Goal: Task Accomplishment & Management: Complete application form

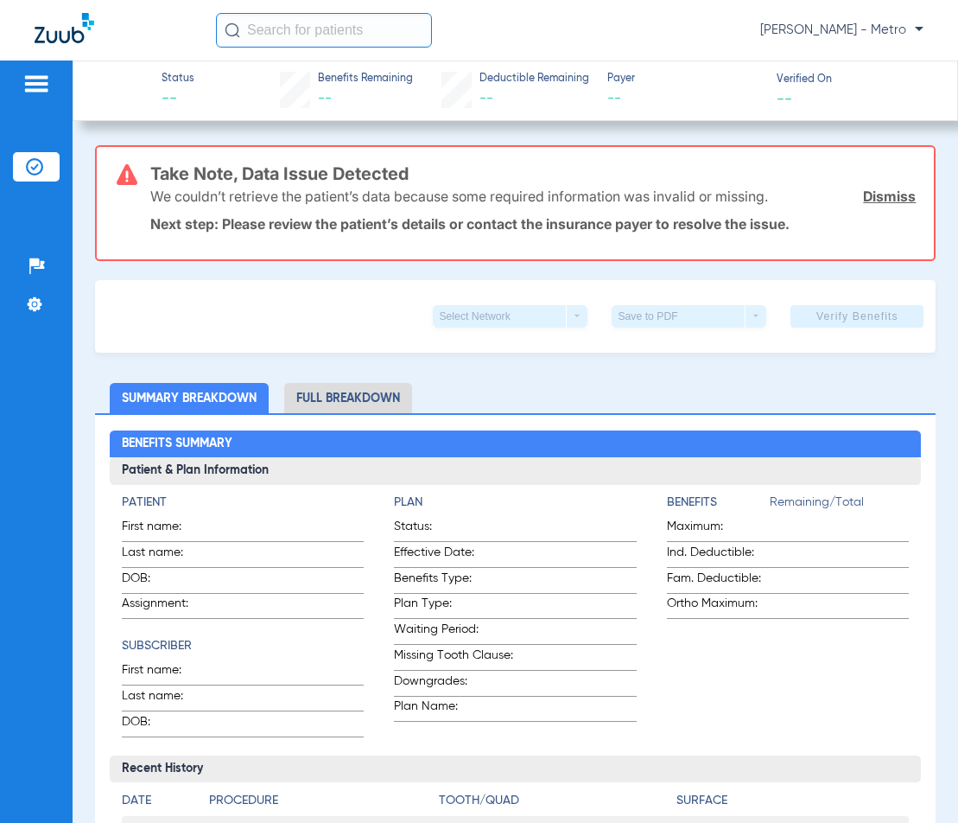
click at [327, 18] on input "text" at bounding box center [324, 30] width 216 height 35
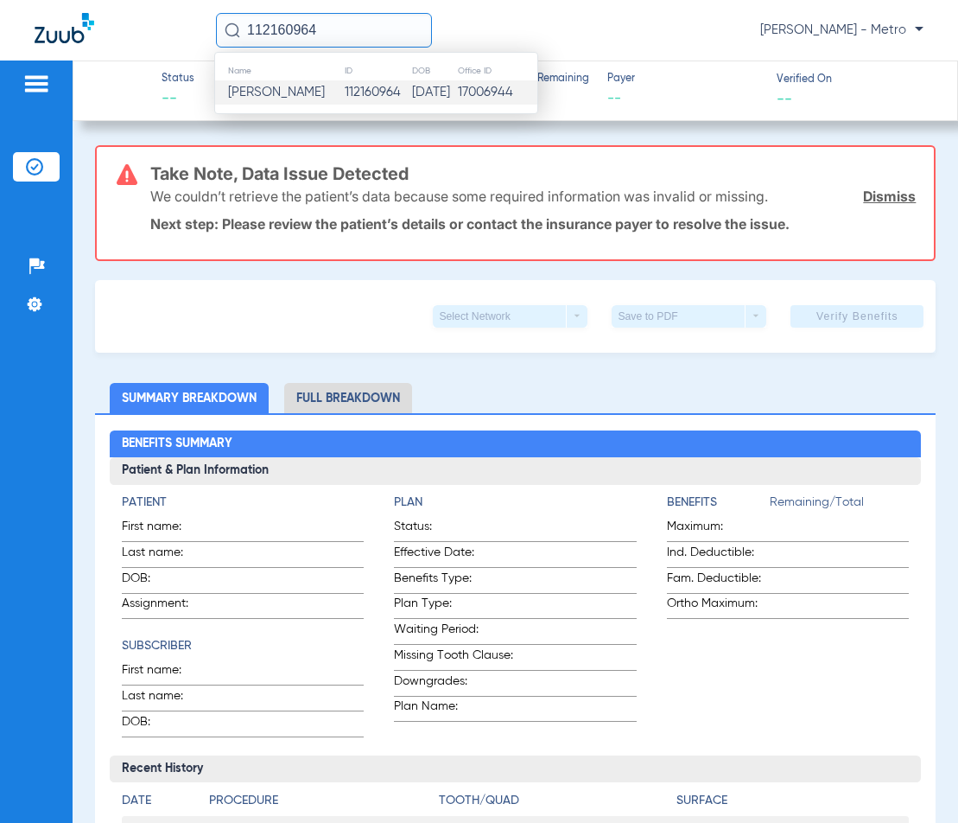
type input "112160964"
click at [344, 90] on td "112160964" at bounding box center [377, 92] width 67 height 24
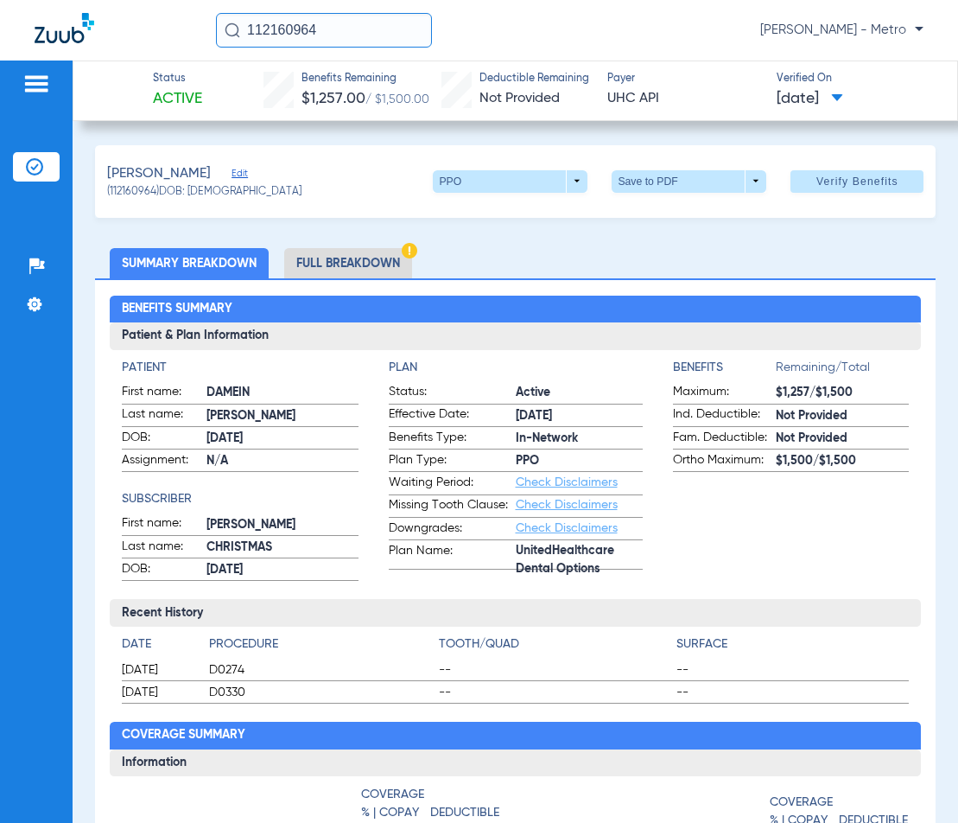
click at [369, 259] on li "Full Breakdown" at bounding box center [348, 263] width 128 height 30
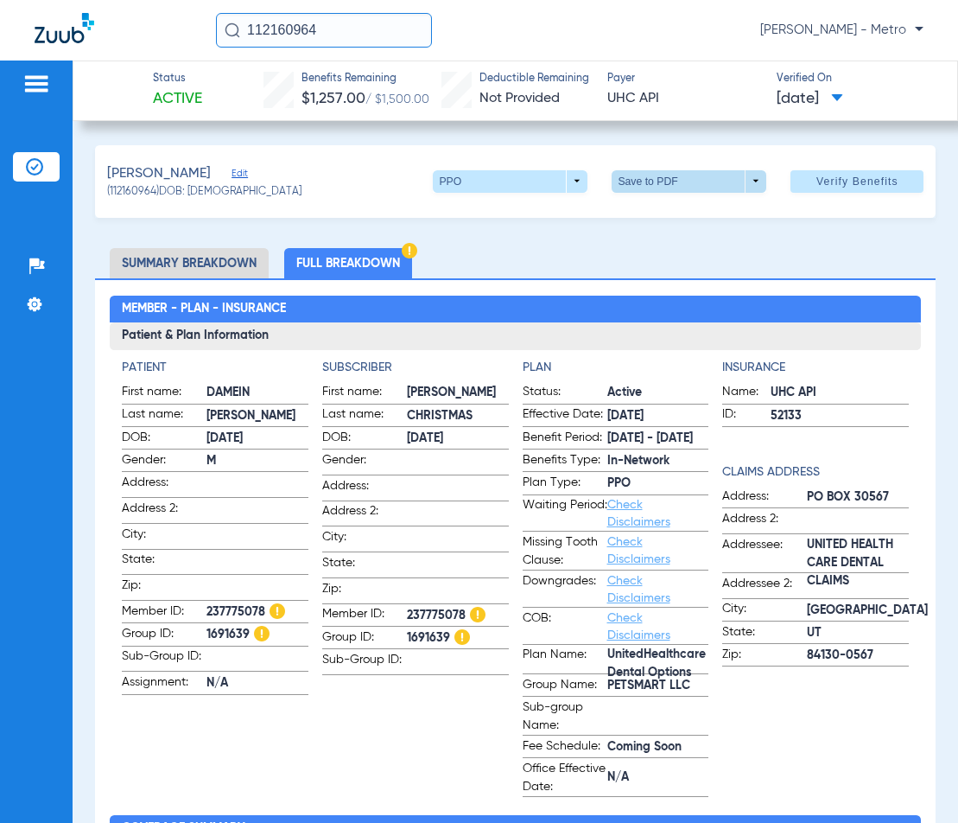
click at [709, 185] on span at bounding box center [689, 181] width 155 height 22
click at [679, 214] on span "Save to PDF" at bounding box center [683, 215] width 68 height 12
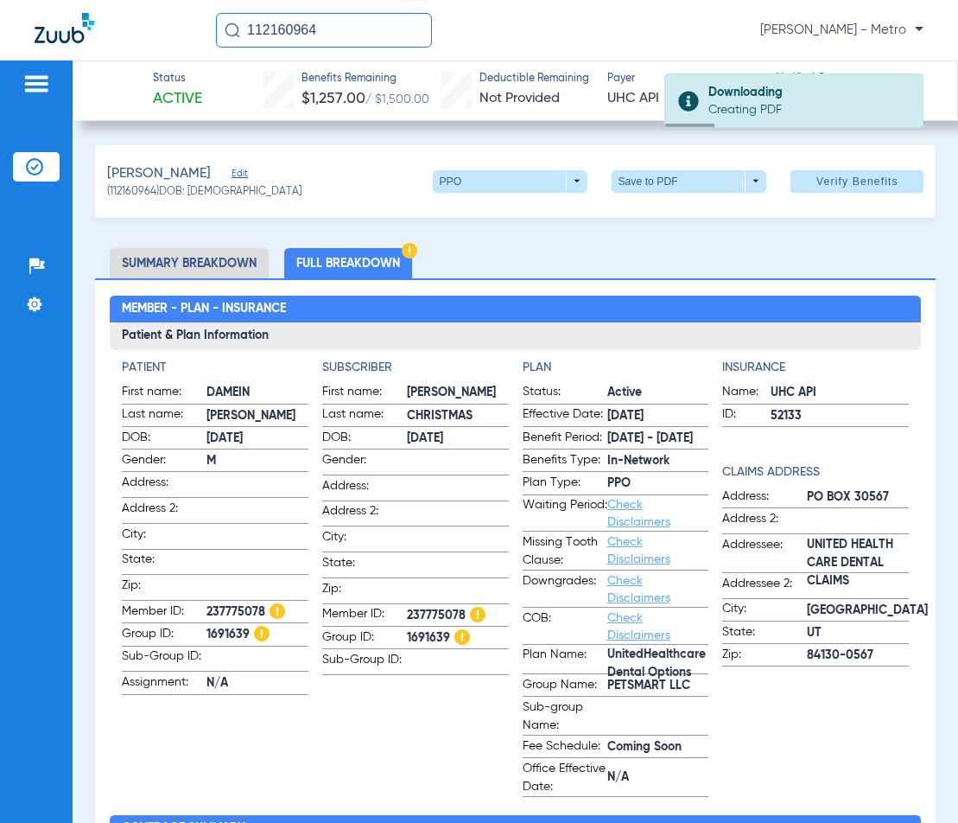
scroll to position [173, 0]
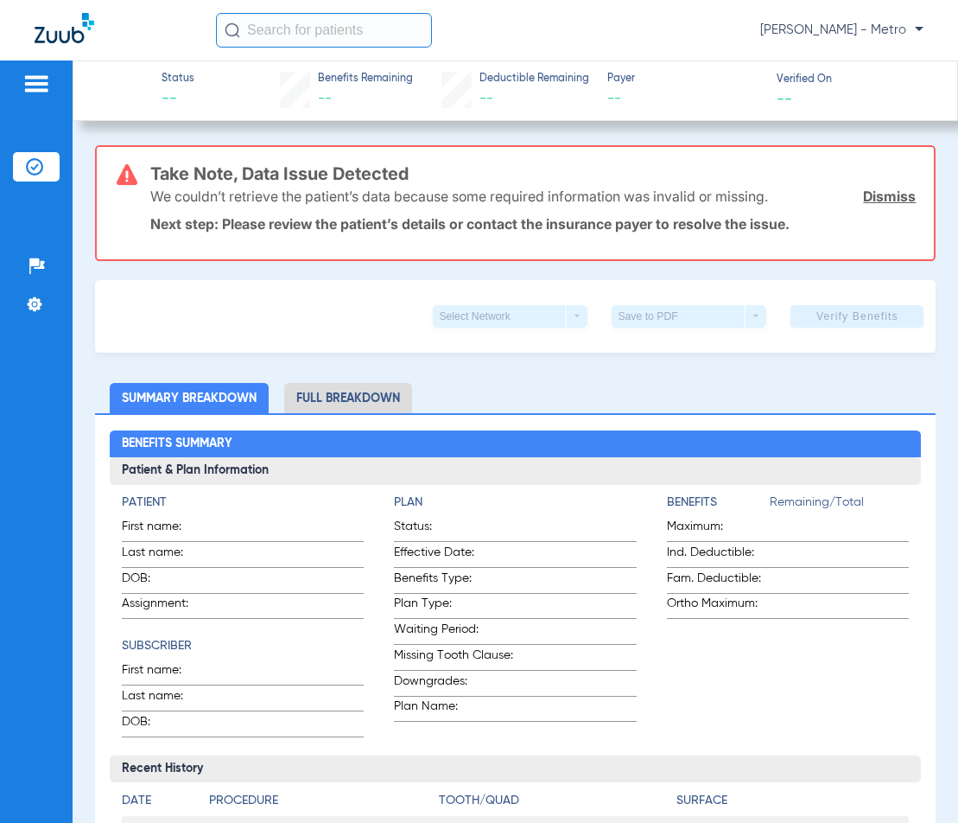
click at [312, 35] on input "text" at bounding box center [324, 30] width 216 height 35
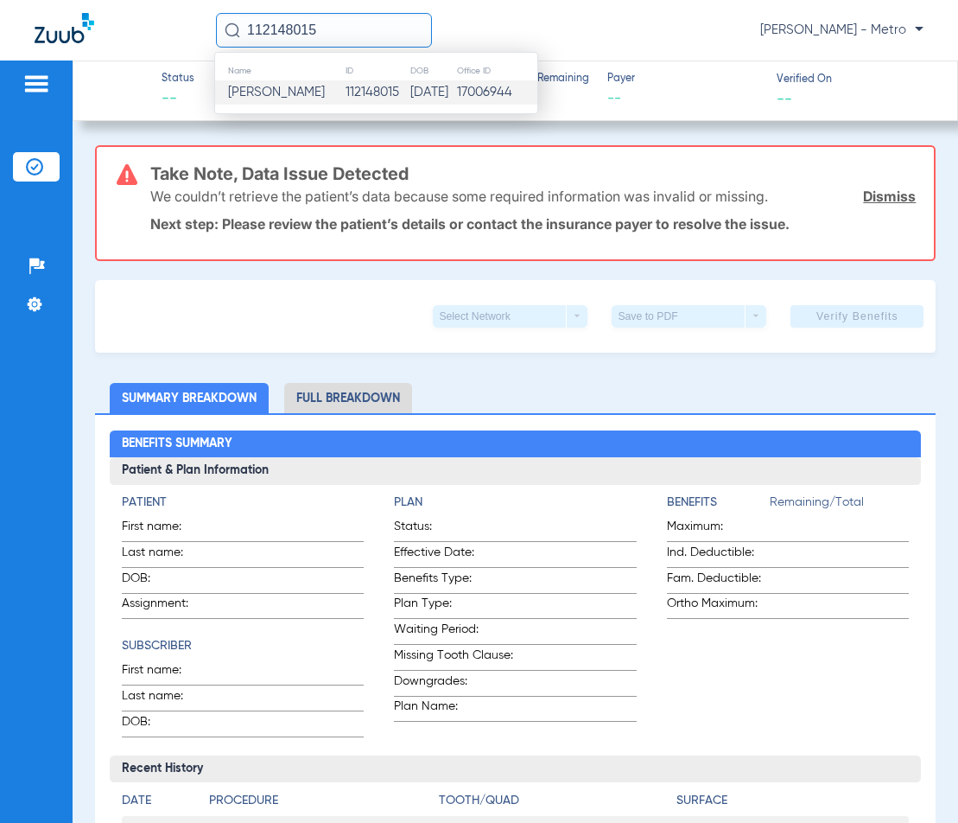
click at [325, 93] on span "Alejandra Martinez" at bounding box center [276, 92] width 97 height 13
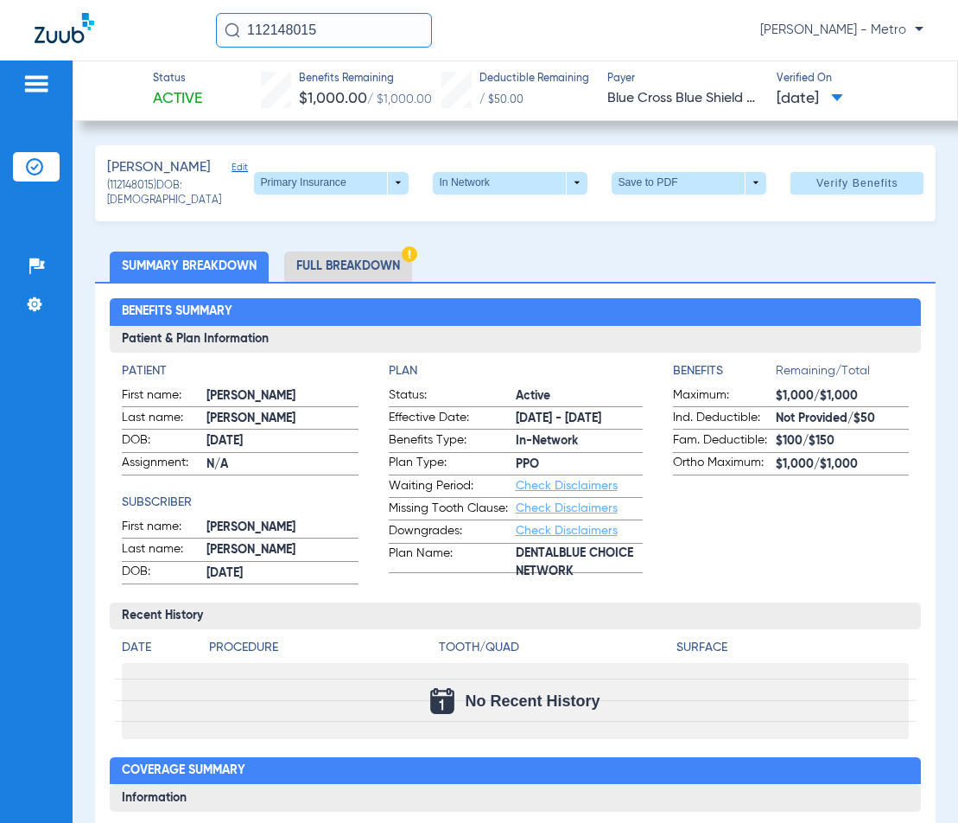
click at [370, 282] on li "Full Breakdown" at bounding box center [348, 266] width 128 height 30
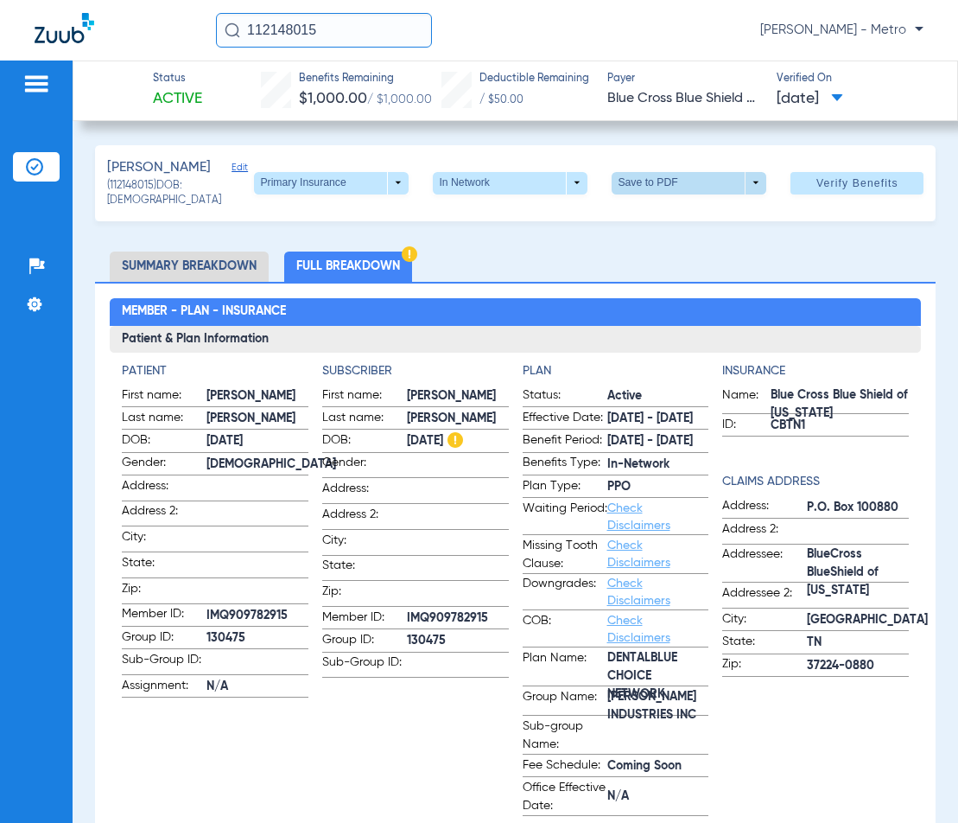
click at [649, 188] on span at bounding box center [689, 183] width 155 height 22
click at [673, 218] on button "insert_drive_file Save to PDF" at bounding box center [666, 227] width 130 height 35
click at [334, 191] on span at bounding box center [331, 182] width 41 height 41
click at [307, 257] on span "Secondary Insurance" at bounding box center [314, 262] width 114 height 12
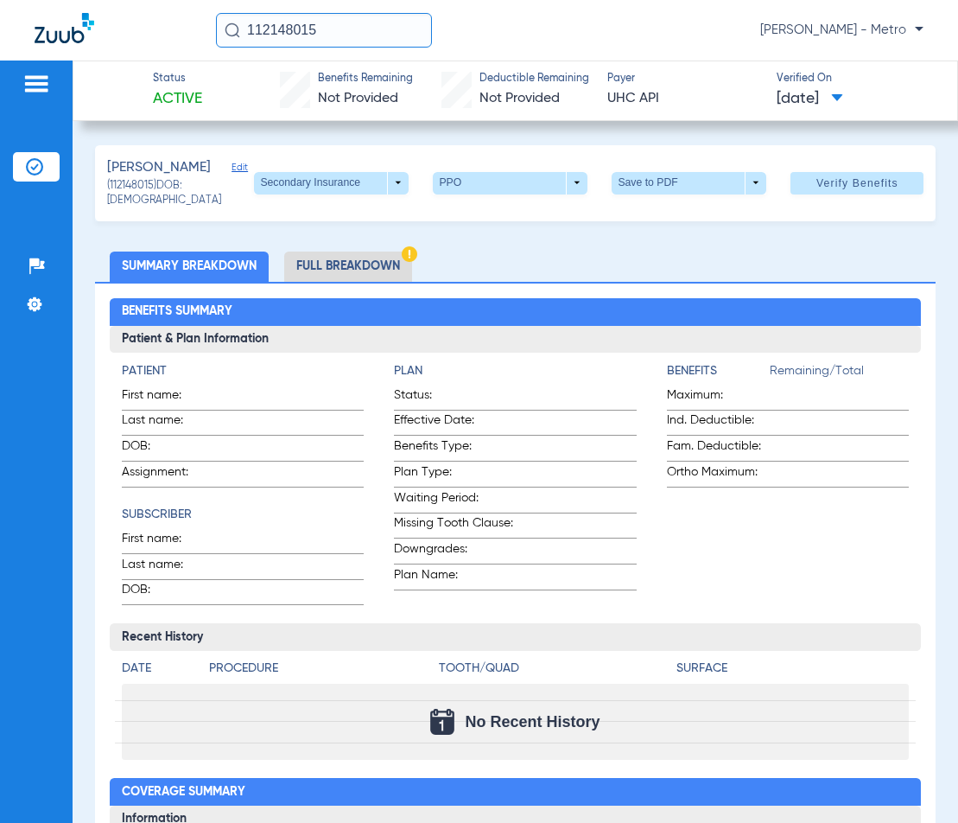
click at [714, 282] on ul "Summary Breakdown Full Breakdown" at bounding box center [516, 266] width 842 height 30
click at [340, 282] on li "Full Breakdown" at bounding box center [348, 266] width 128 height 30
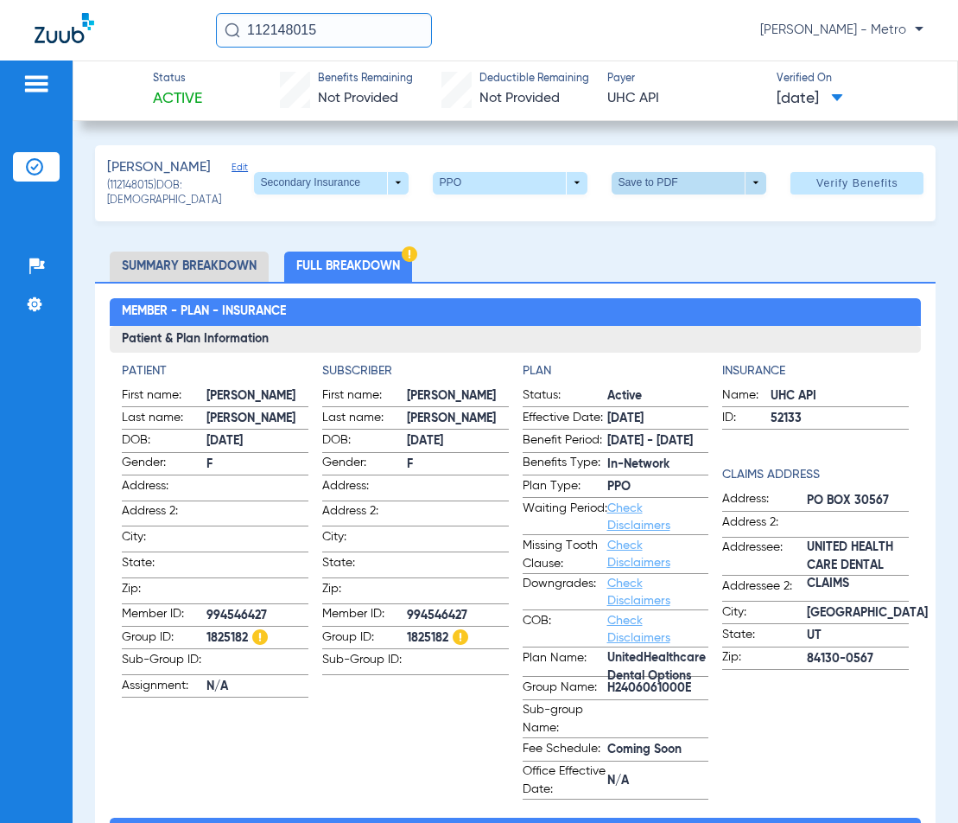
click at [679, 193] on span at bounding box center [689, 182] width 41 height 41
click at [662, 229] on span "Save to PDF" at bounding box center [683, 227] width 68 height 12
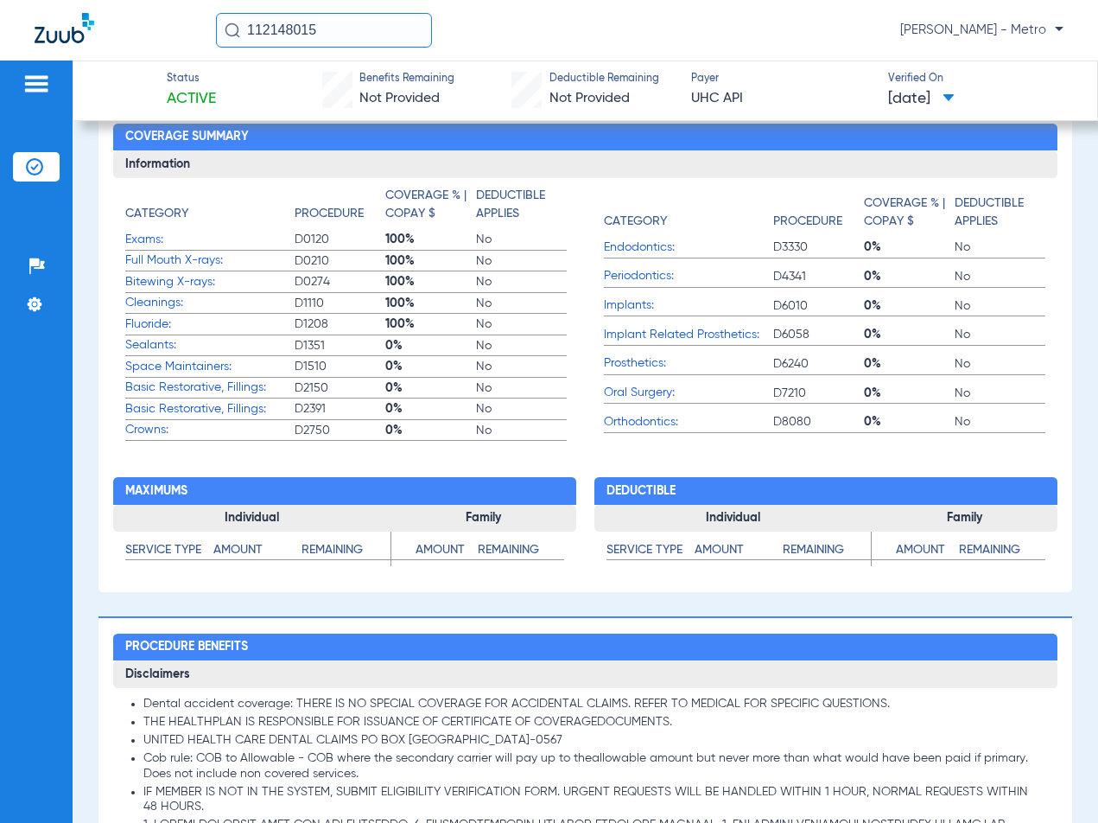
scroll to position [667, 0]
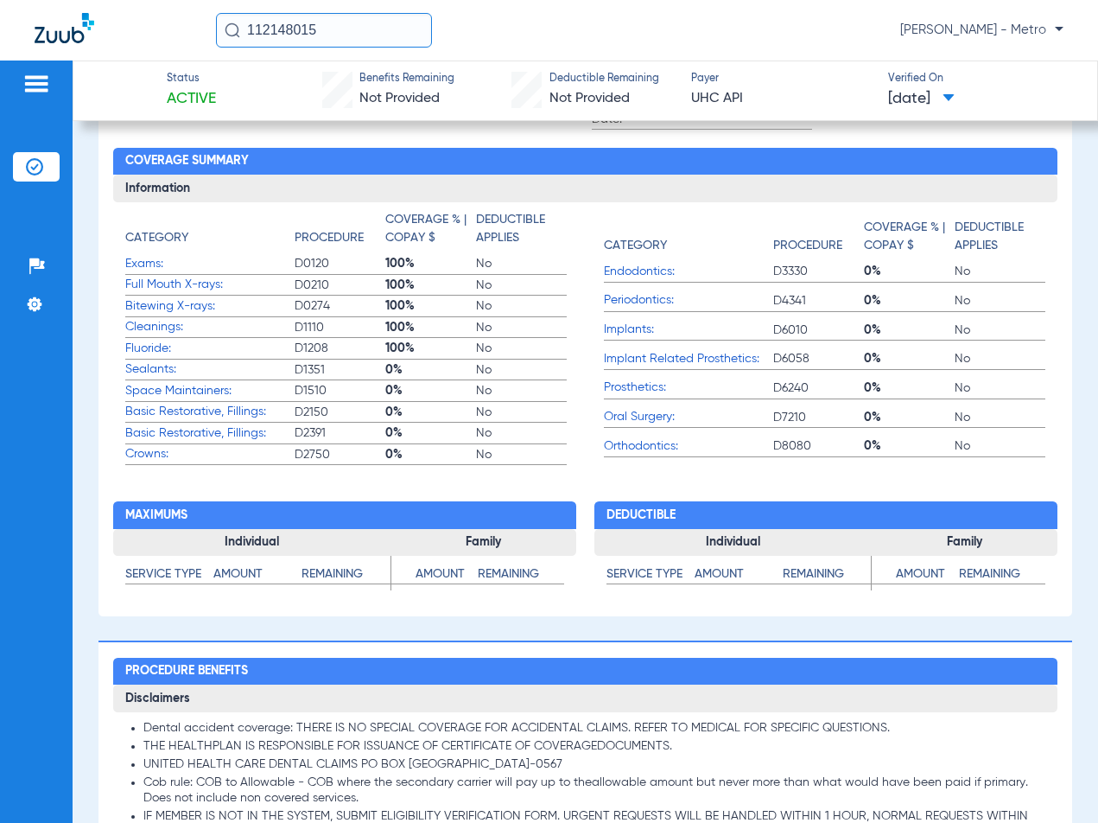
drag, startPoint x: 346, startPoint y: 41, endPoint x: 230, endPoint y: 39, distance: 115.8
click at [230, 39] on input "112148015" at bounding box center [324, 30] width 216 height 35
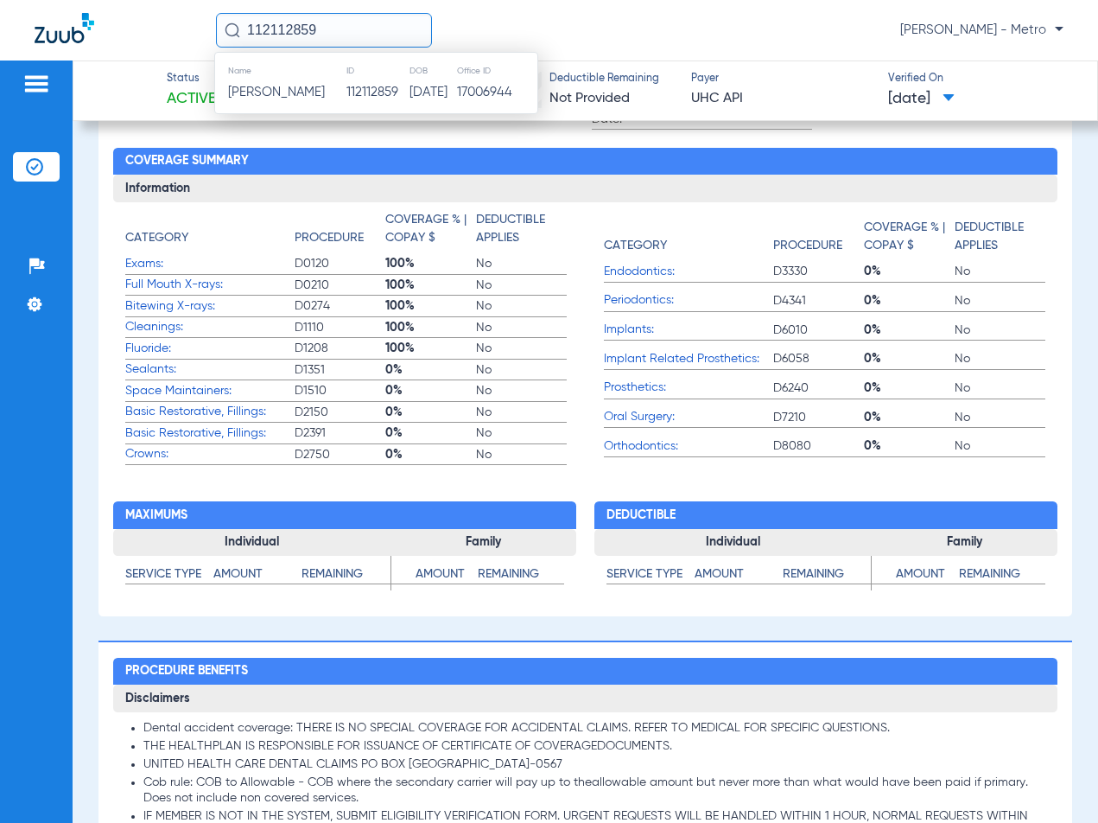
type input "112112859"
click at [303, 93] on span "Joanna Hernadez" at bounding box center [276, 92] width 97 height 13
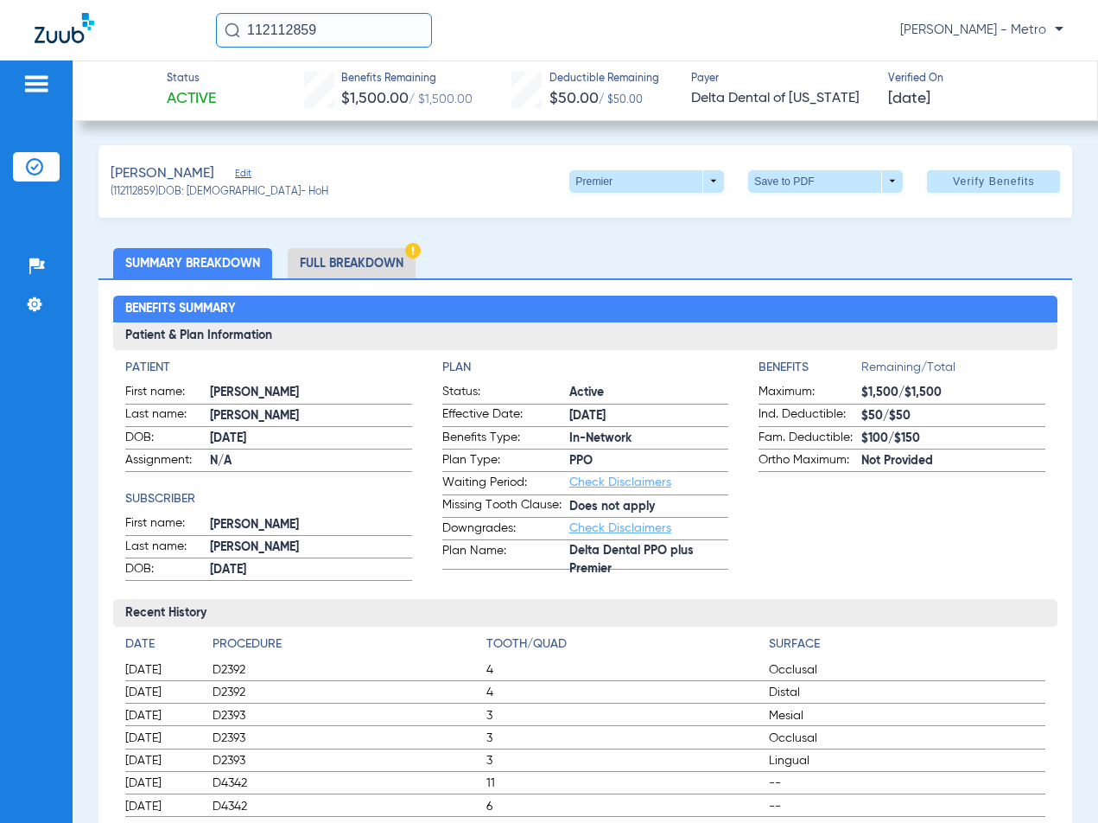
click at [340, 257] on li "Full Breakdown" at bounding box center [352, 263] width 128 height 30
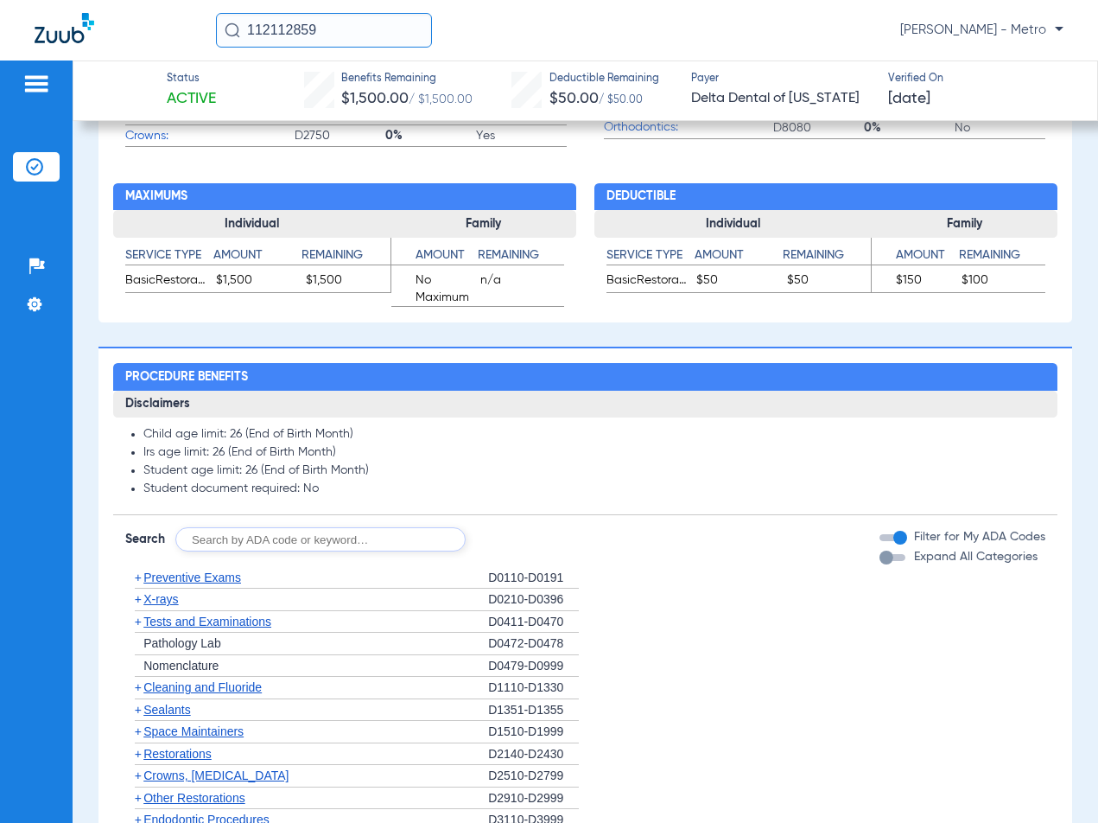
scroll to position [1037, 0]
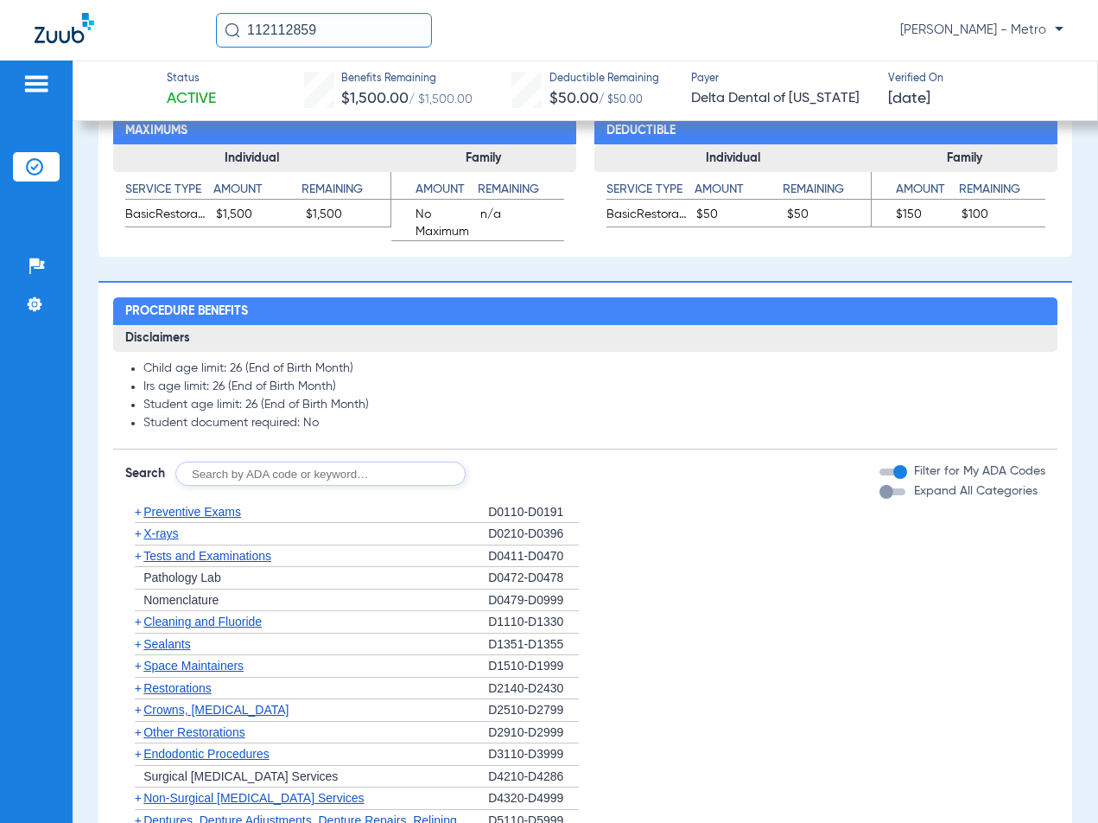
click at [164, 533] on span "X-rays" at bounding box center [160, 533] width 35 height 14
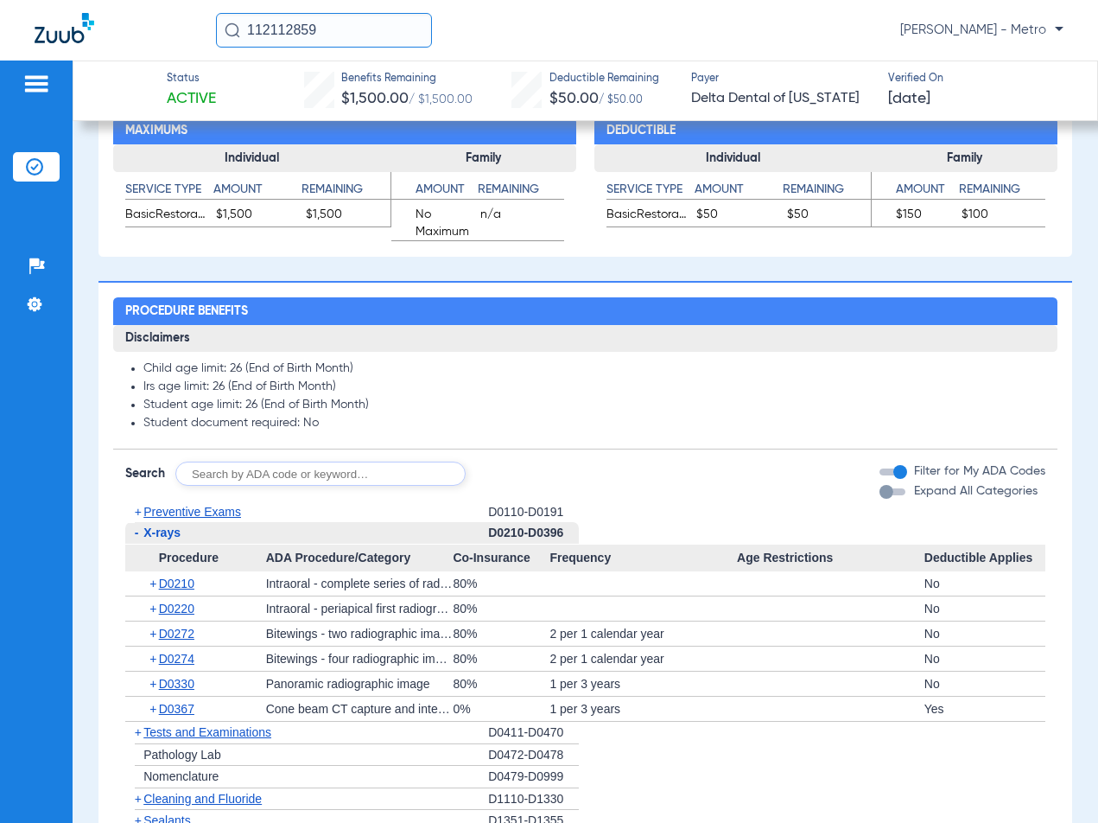
click at [194, 517] on span "Preventive Exams" at bounding box center [192, 512] width 98 height 14
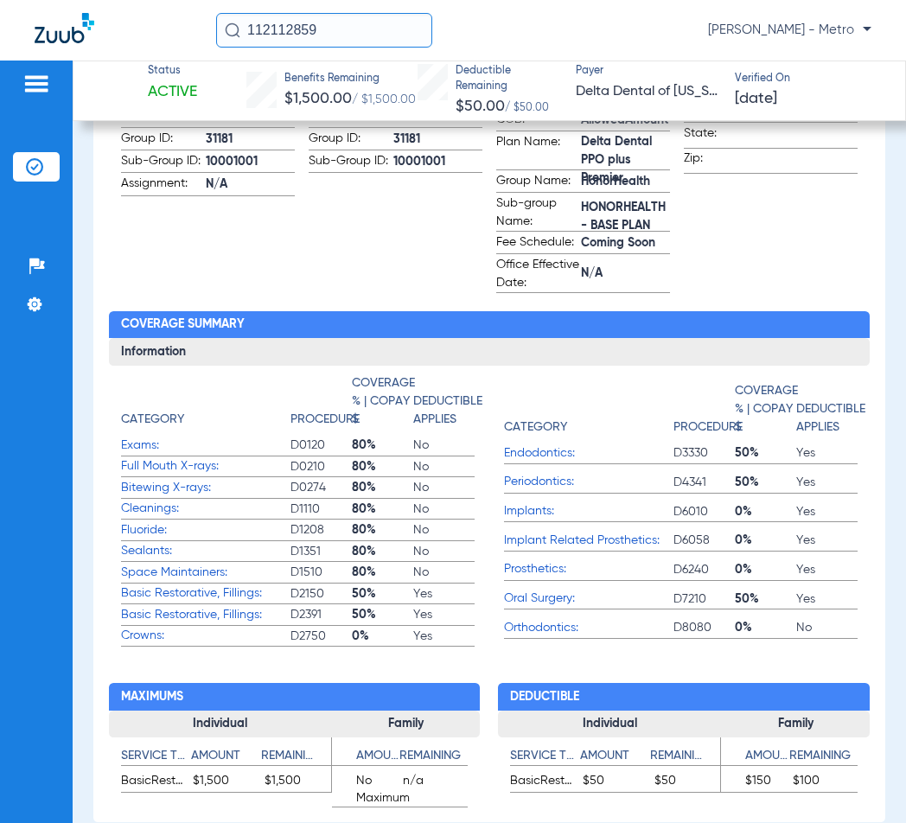
scroll to position [518, 0]
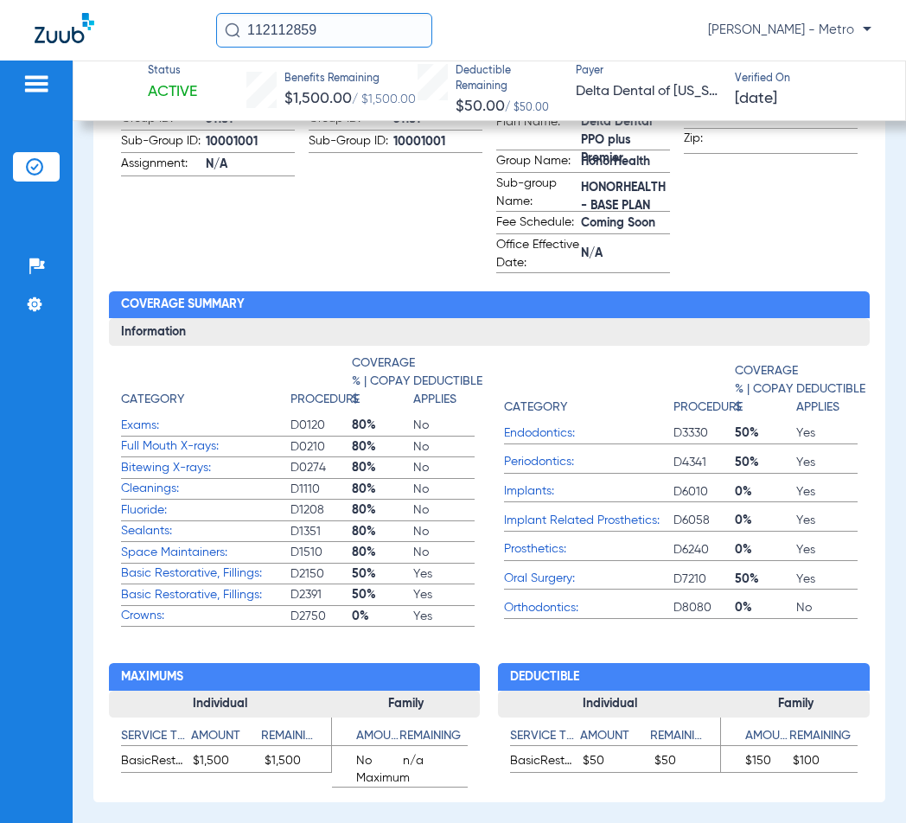
click at [347, 213] on app-subscriber-information "Subscriber First name: Joanna Last name: Hernandez DOB: 12/07/1980 Gender: Addr…" at bounding box center [395, 56] width 174 height 433
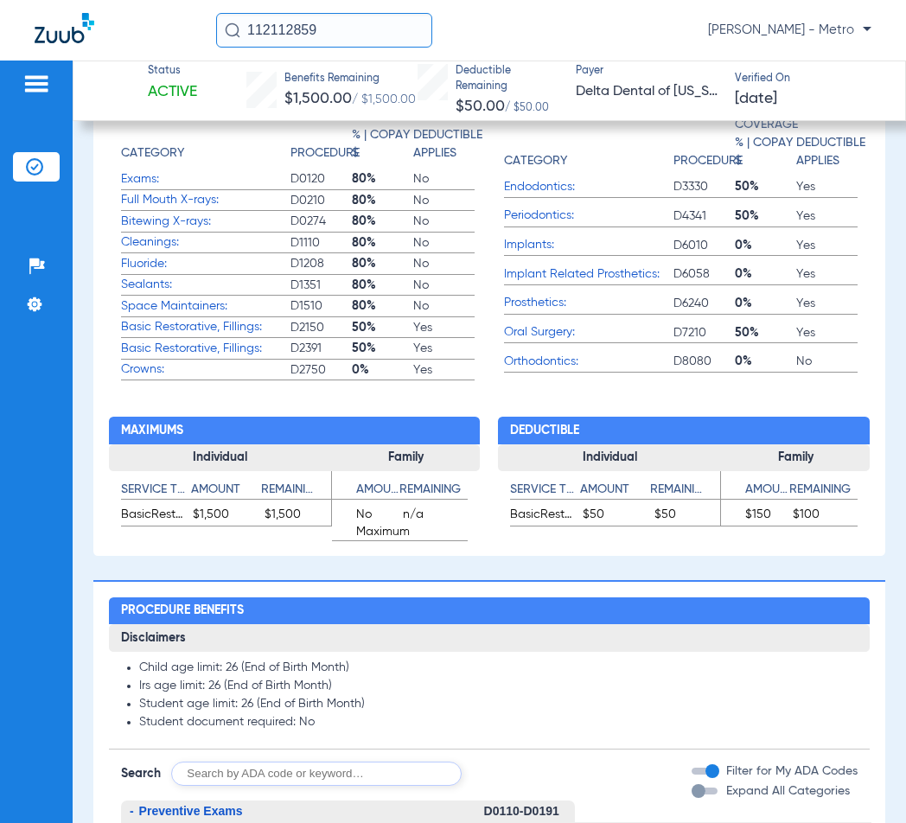
scroll to position [951, 0]
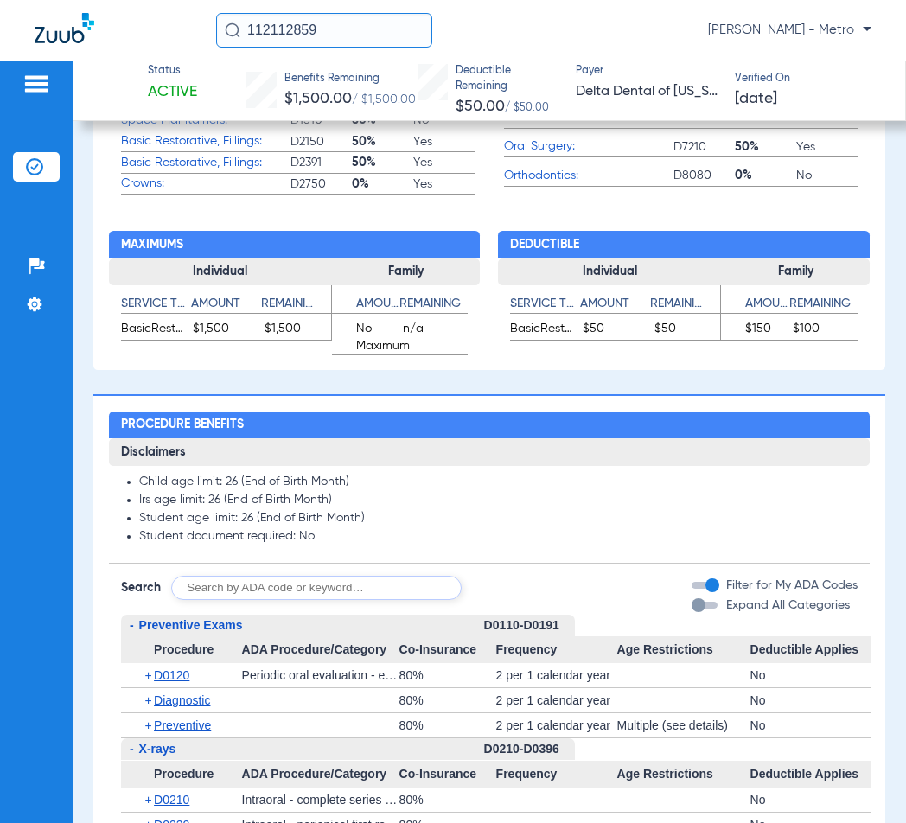
click at [672, 508] on li "Irs age limit: 26 (End of Birth Month)" at bounding box center [498, 501] width 719 height 16
click at [671, 507] on li "Irs age limit: 26 (End of Birth Month)" at bounding box center [498, 501] width 719 height 16
click at [591, 508] on li "Irs age limit: 26 (End of Birth Month)" at bounding box center [498, 501] width 719 height 16
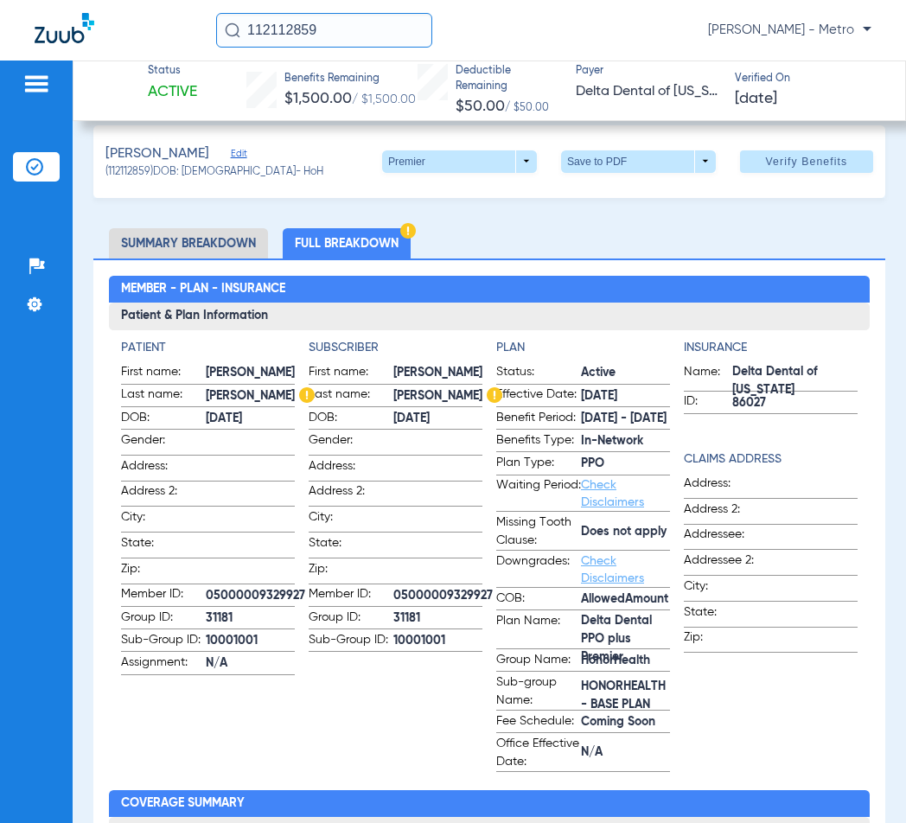
scroll to position [0, 0]
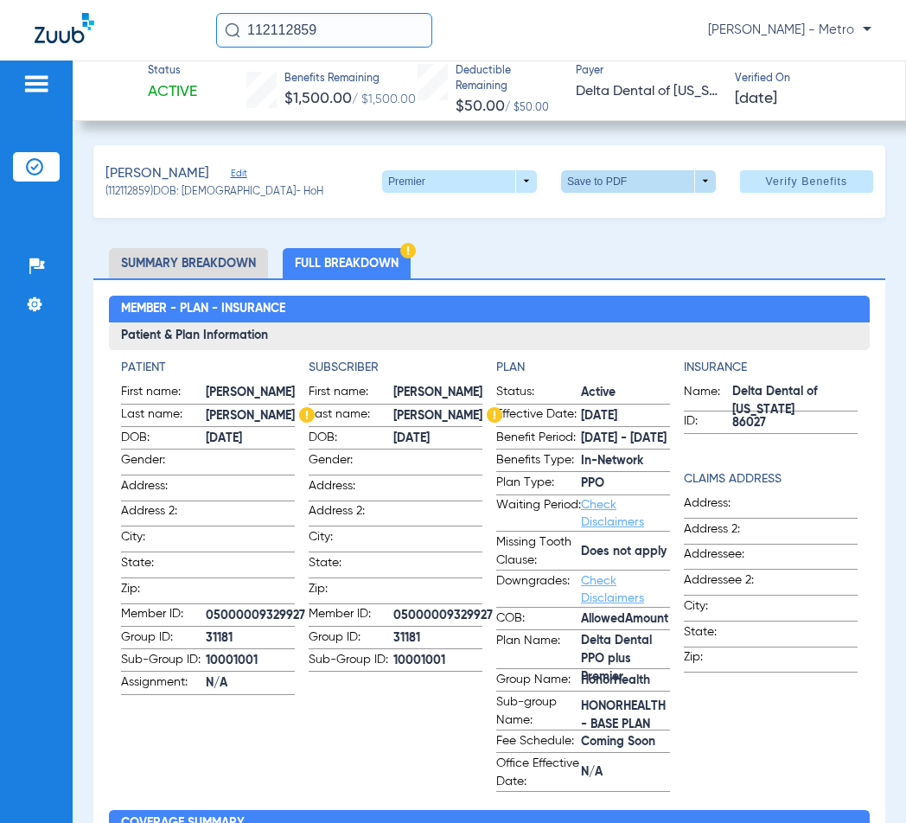
click at [625, 186] on span at bounding box center [637, 181] width 41 height 41
click at [595, 219] on button "insert_drive_file Save to PDF" at bounding box center [614, 215] width 130 height 35
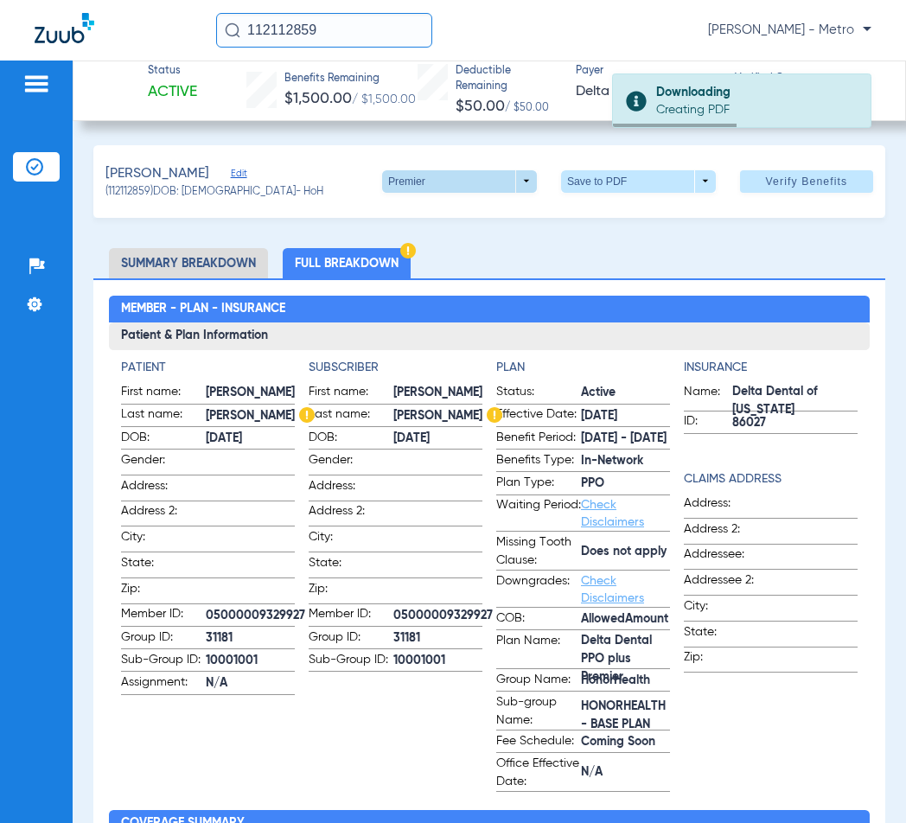
click at [468, 181] on span at bounding box center [459, 181] width 155 height 22
click at [412, 221] on button "PPO" at bounding box center [417, 215] width 95 height 35
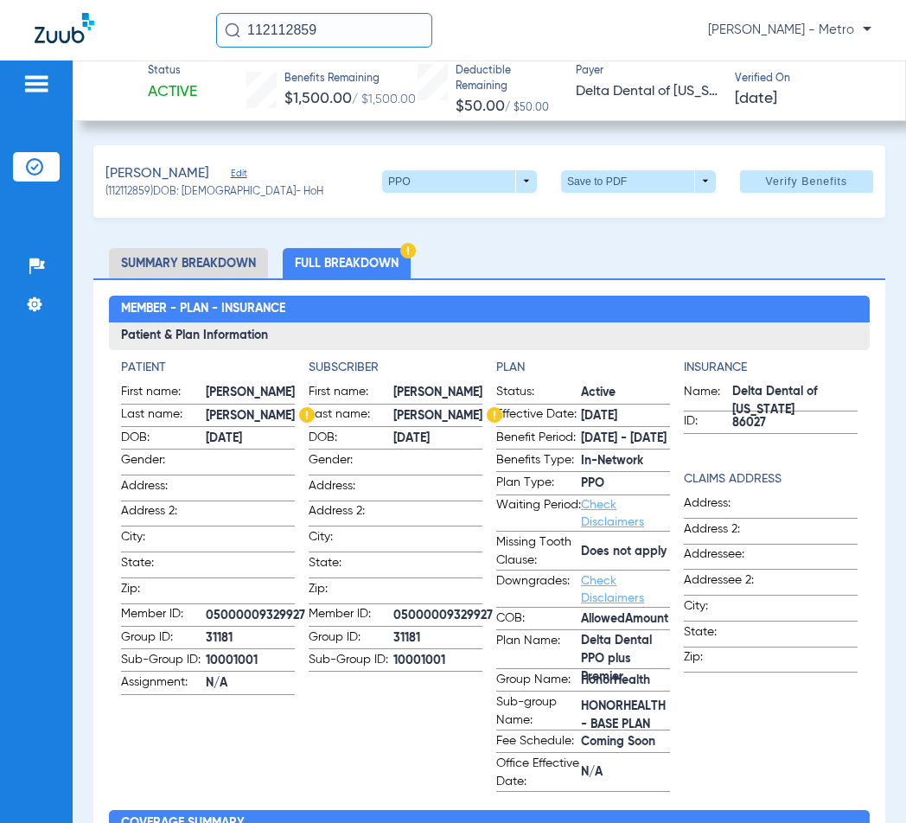
click at [359, 270] on li "Full Breakdown" at bounding box center [347, 263] width 128 height 30
click at [591, 179] on span at bounding box center [638, 181] width 155 height 22
click at [619, 219] on span "Save to PDF" at bounding box center [631, 215] width 68 height 12
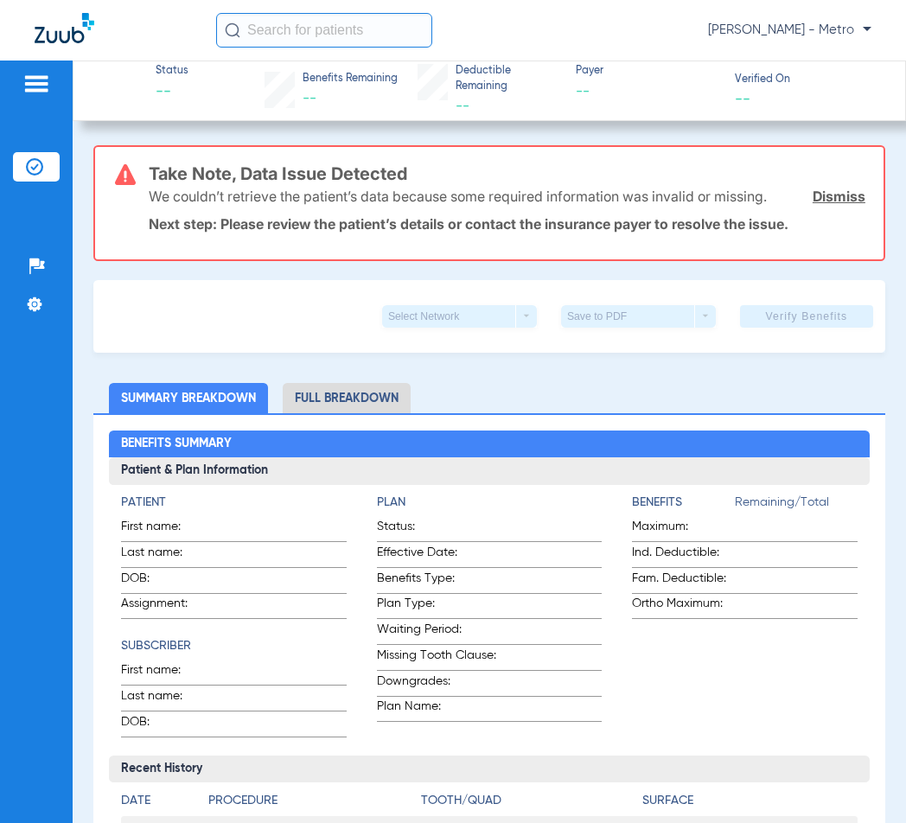
click at [276, 35] on input "text" at bounding box center [324, 30] width 216 height 35
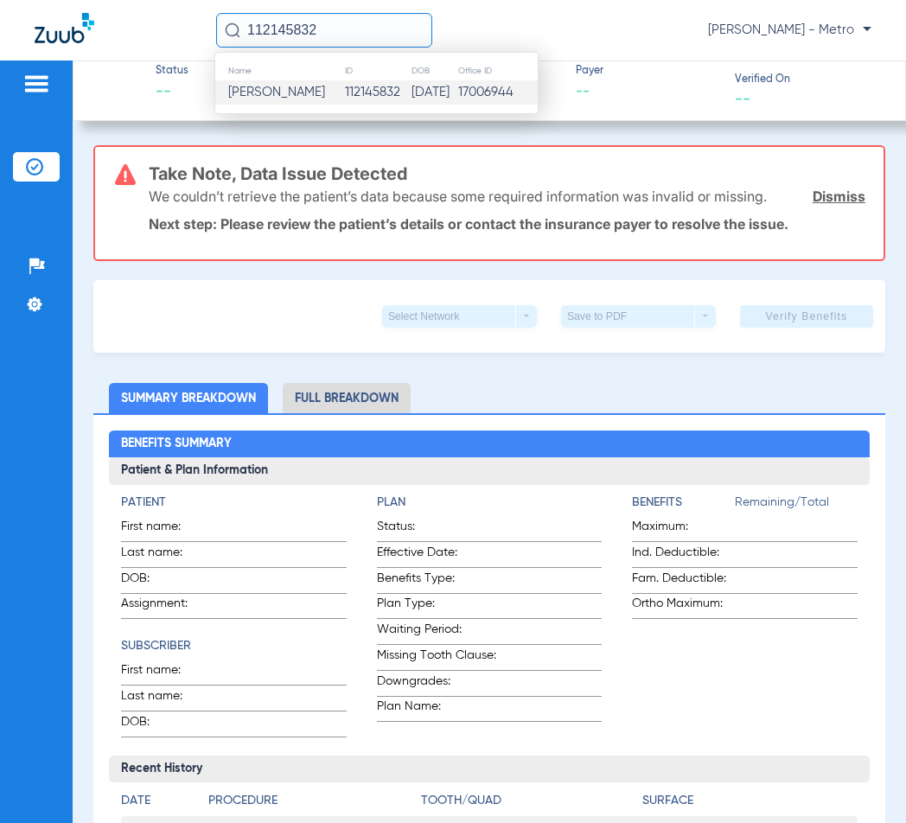
type input "112145832"
click at [306, 88] on span "Laurence Turner" at bounding box center [276, 92] width 97 height 13
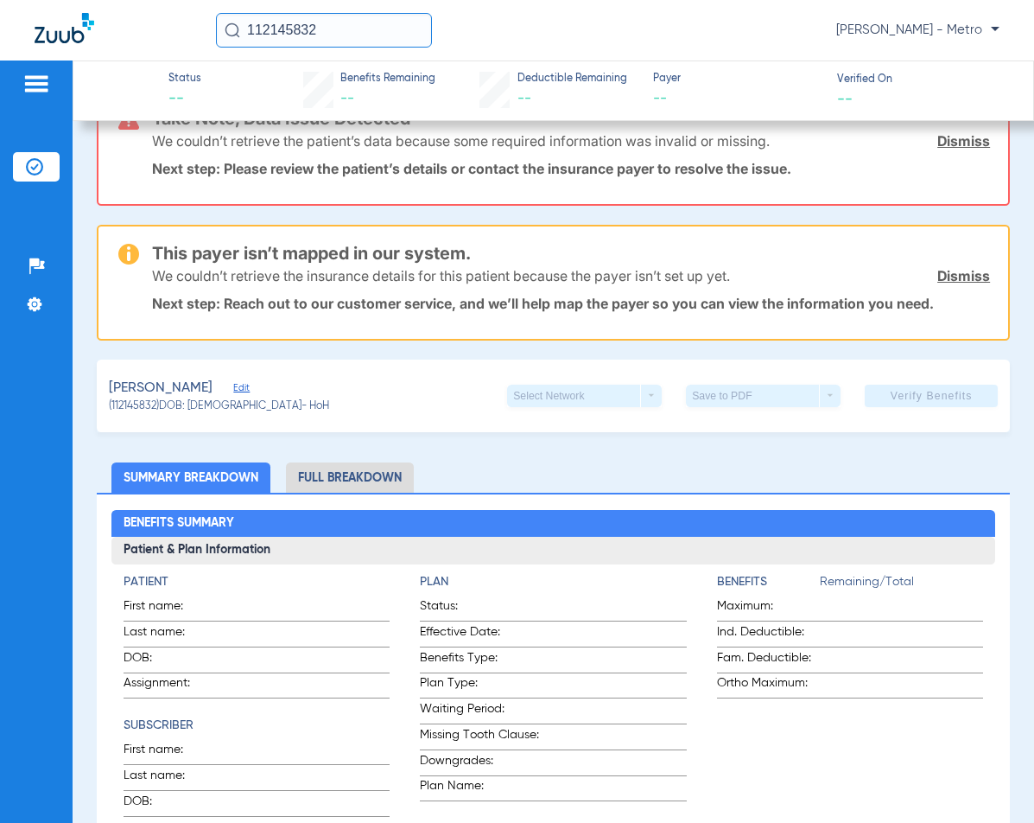
scroll to position [86, 0]
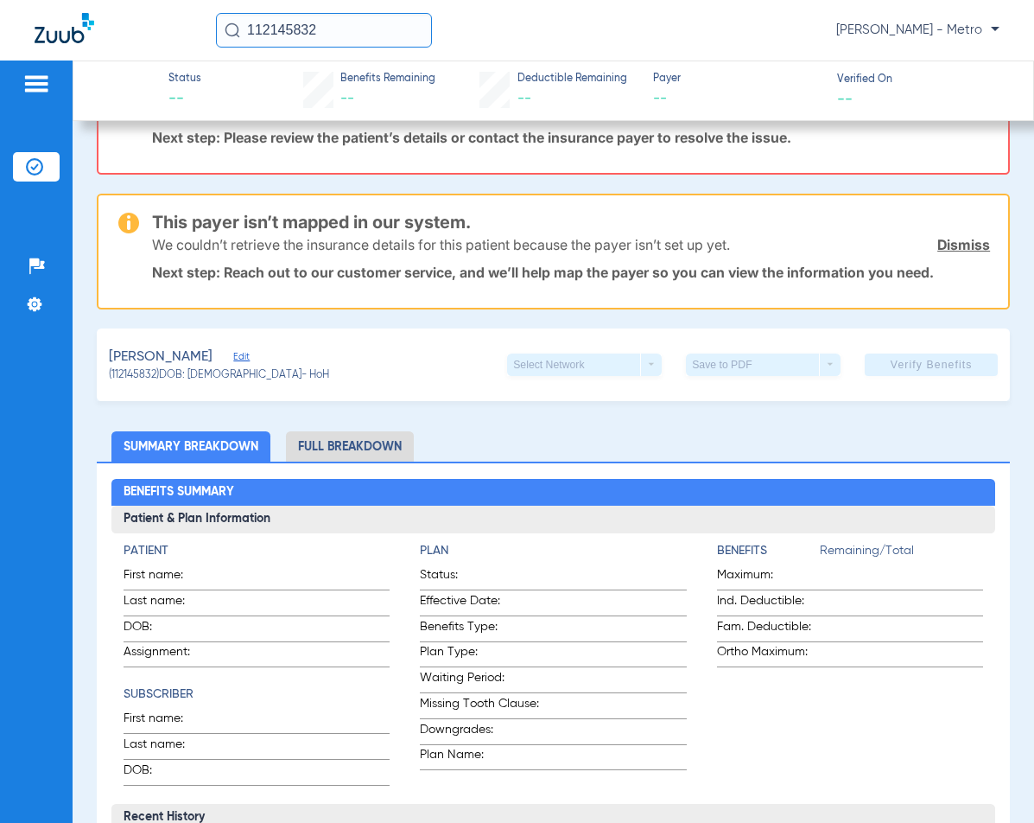
click at [342, 441] on li "Full Breakdown" at bounding box center [350, 446] width 128 height 30
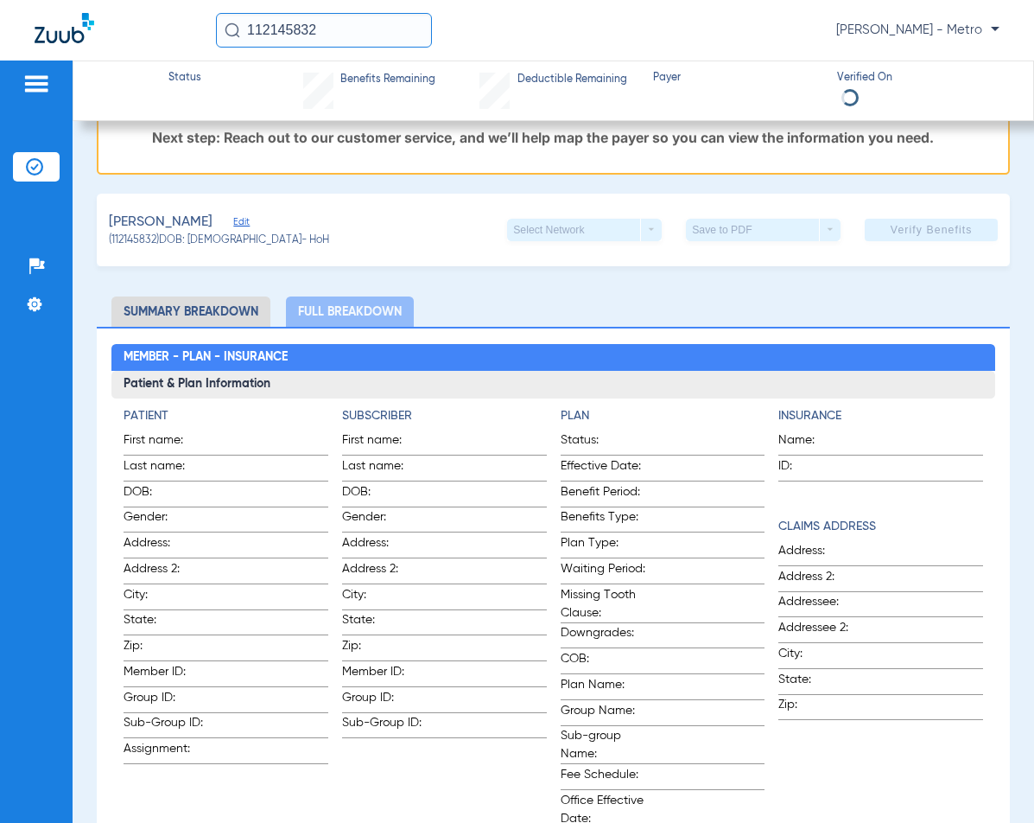
click at [35, 92] on img at bounding box center [36, 83] width 28 height 21
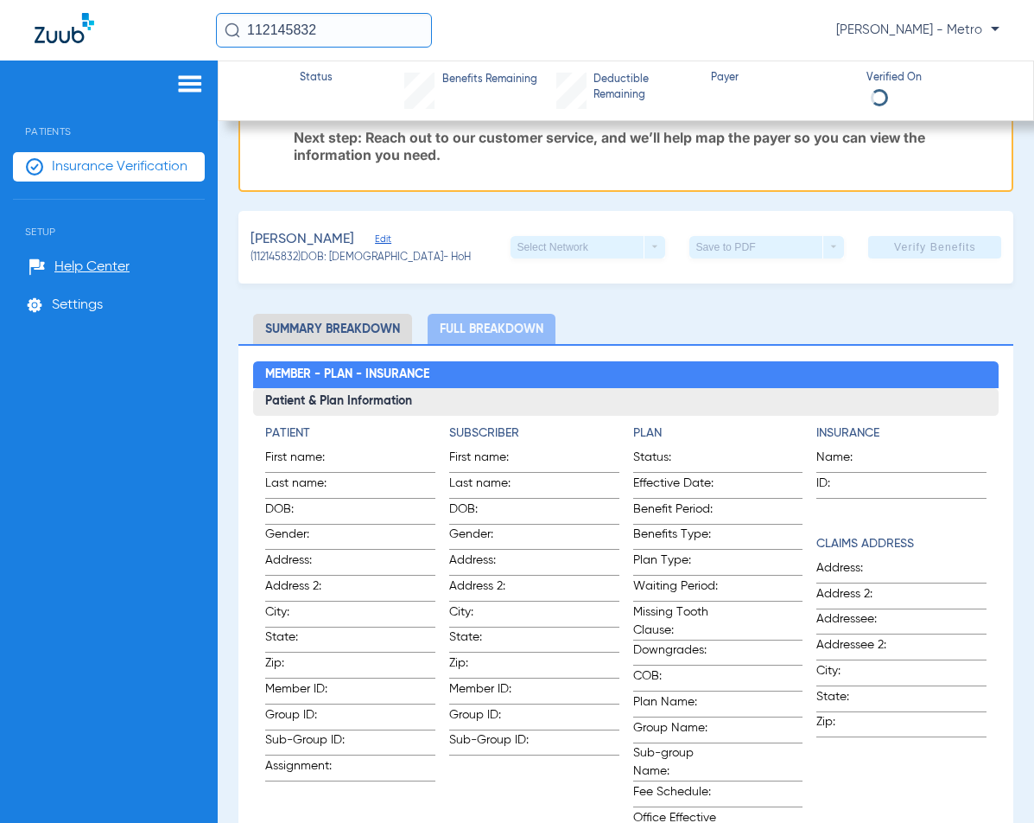
scroll to position [95, 0]
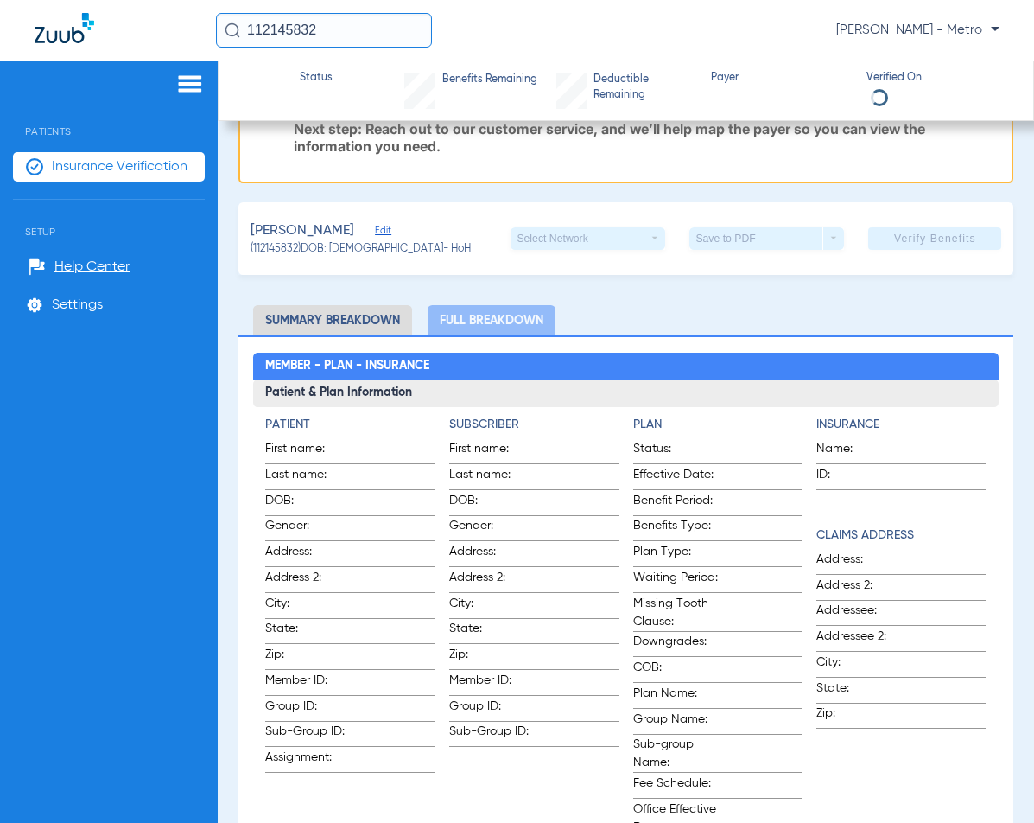
click at [76, 168] on span "Insurance Verification" at bounding box center [120, 166] width 136 height 17
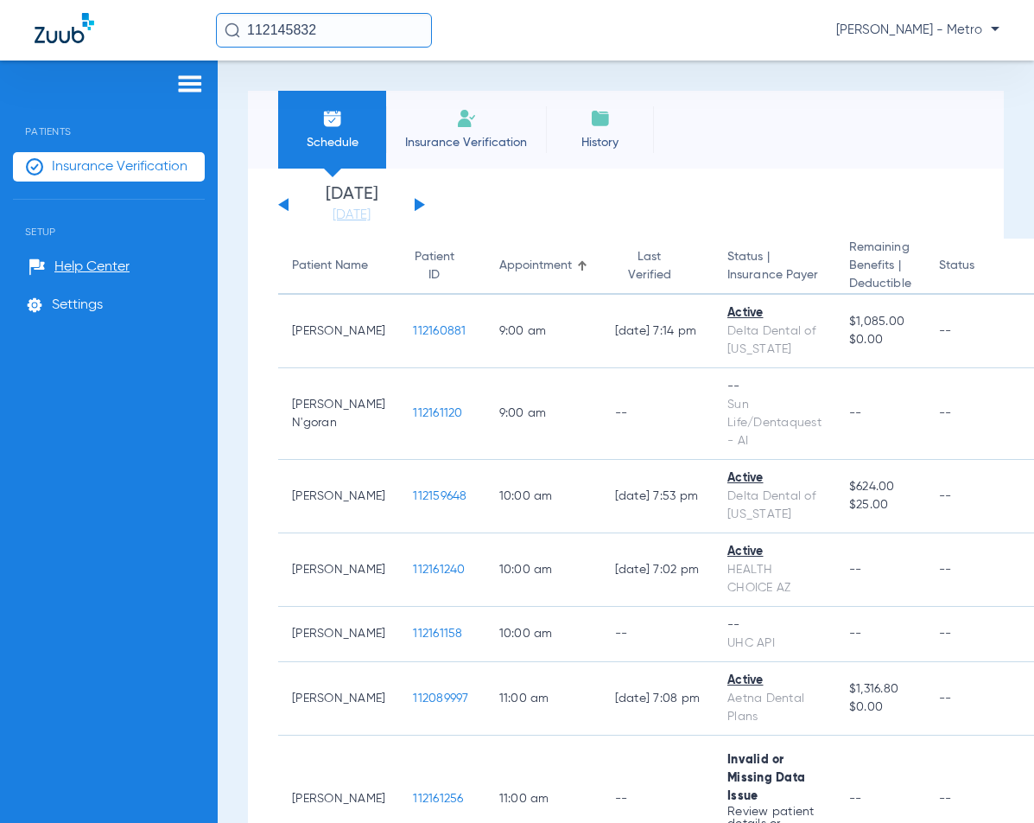
click at [455, 140] on span "Insurance Verification" at bounding box center [466, 142] width 134 height 17
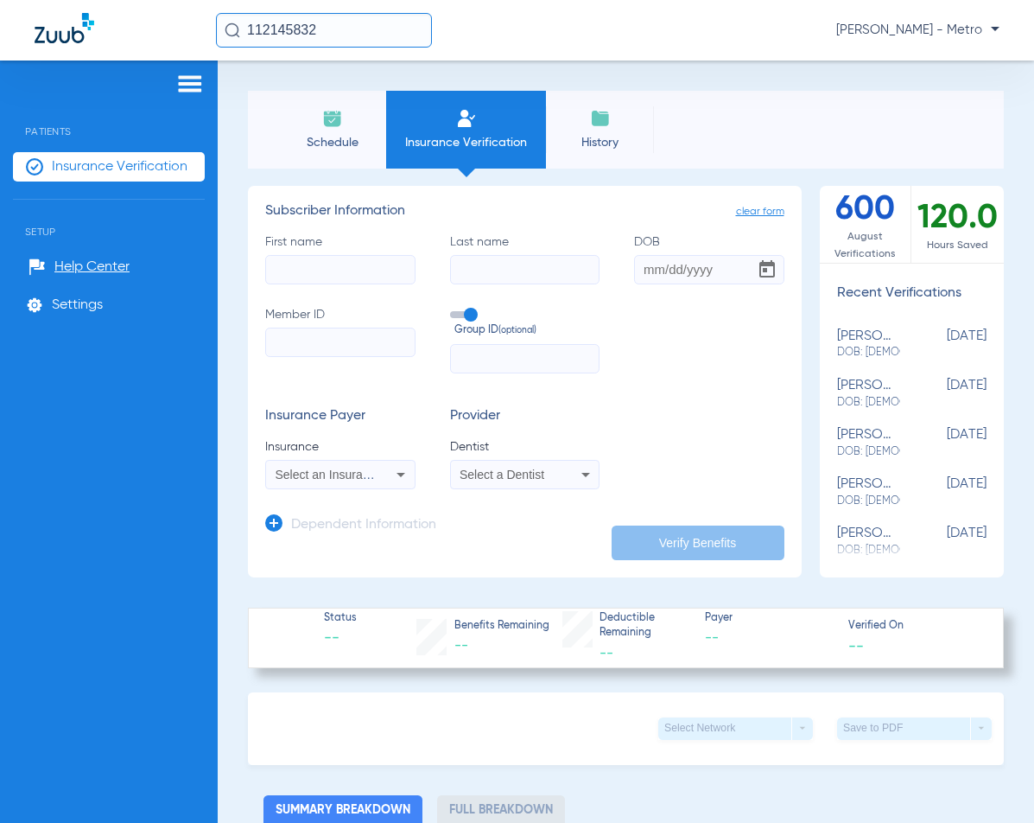
click at [319, 351] on input "Member ID" at bounding box center [340, 341] width 150 height 29
paste input "51000000305741"
type input "51000000305741"
click at [340, 270] on input "First name" at bounding box center [340, 269] width 150 height 29
type input "laurence"
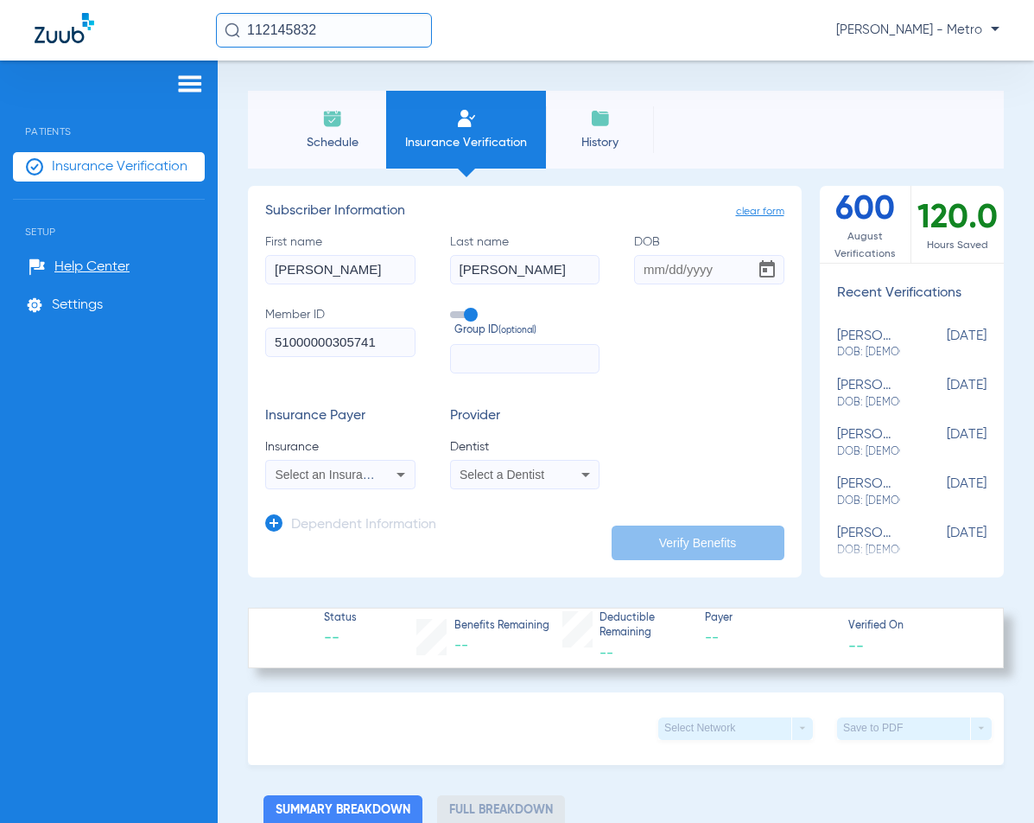
type input "turner"
click at [642, 271] on input "DOB" at bounding box center [709, 269] width 150 height 29
type input "07/28/1970"
click at [362, 481] on div "Select an Insurance" at bounding box center [340, 474] width 149 height 21
type input "t"
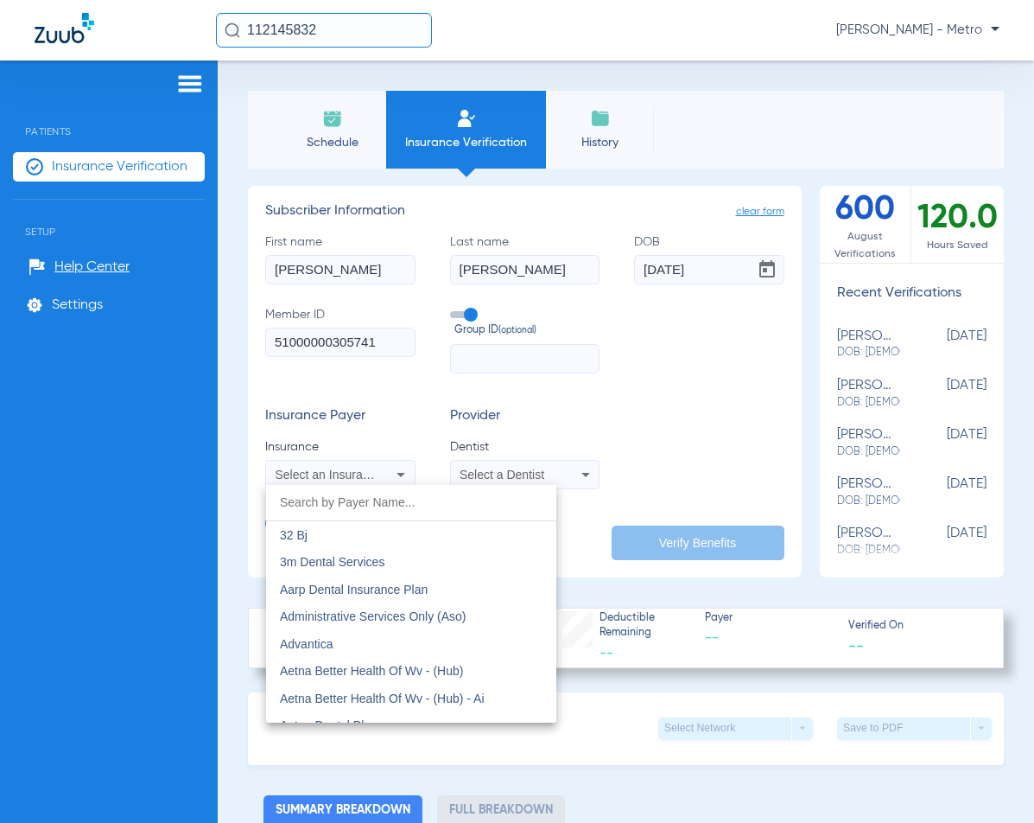
click at [536, 469] on div at bounding box center [517, 411] width 1034 height 823
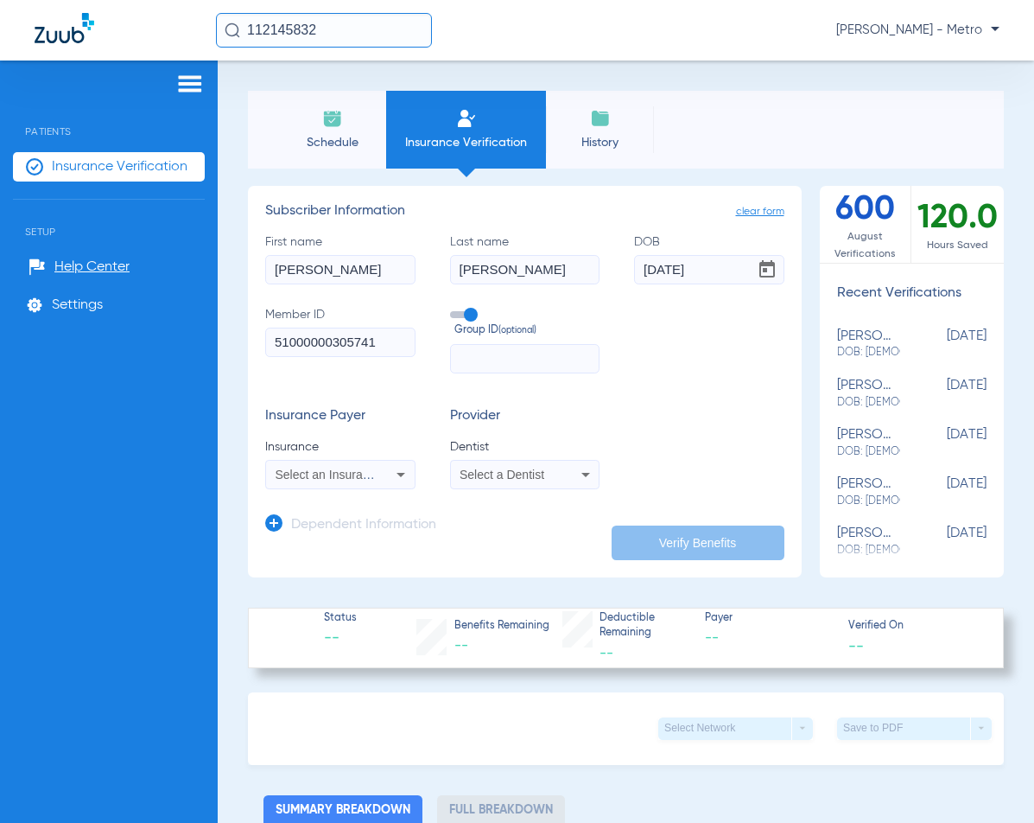
click at [536, 469] on span "Select a Dentist" at bounding box center [502, 474] width 85 height 14
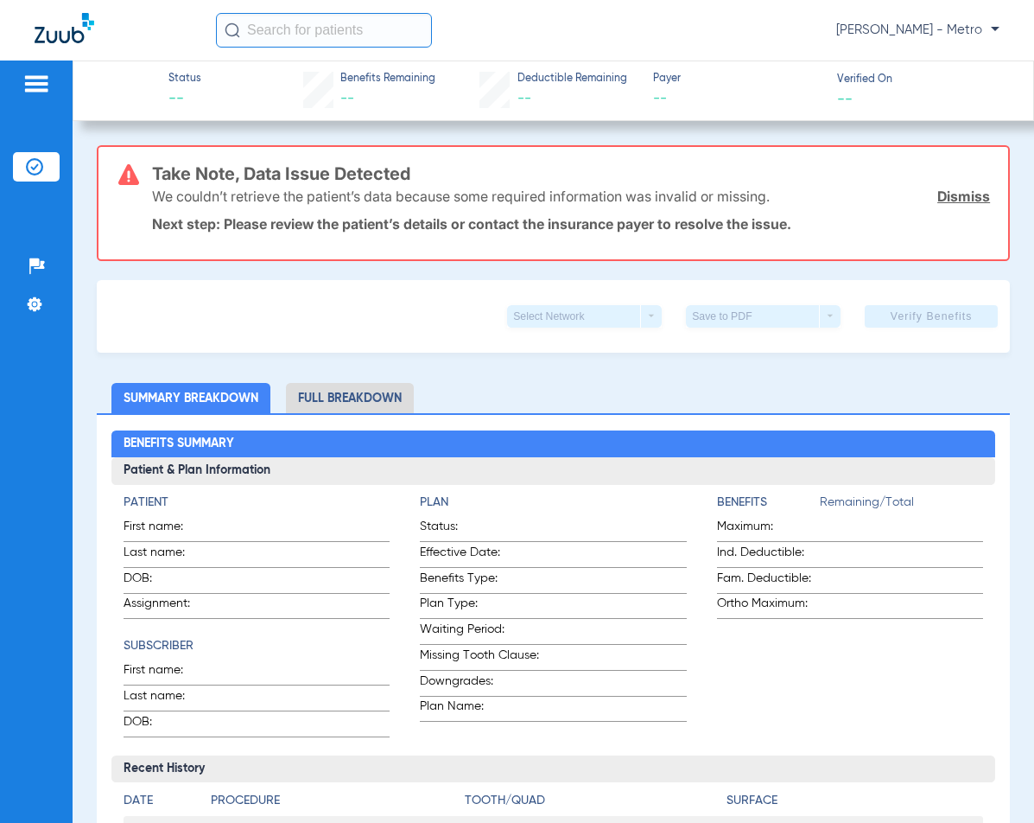
click at [321, 41] on input "text" at bounding box center [324, 30] width 216 height 35
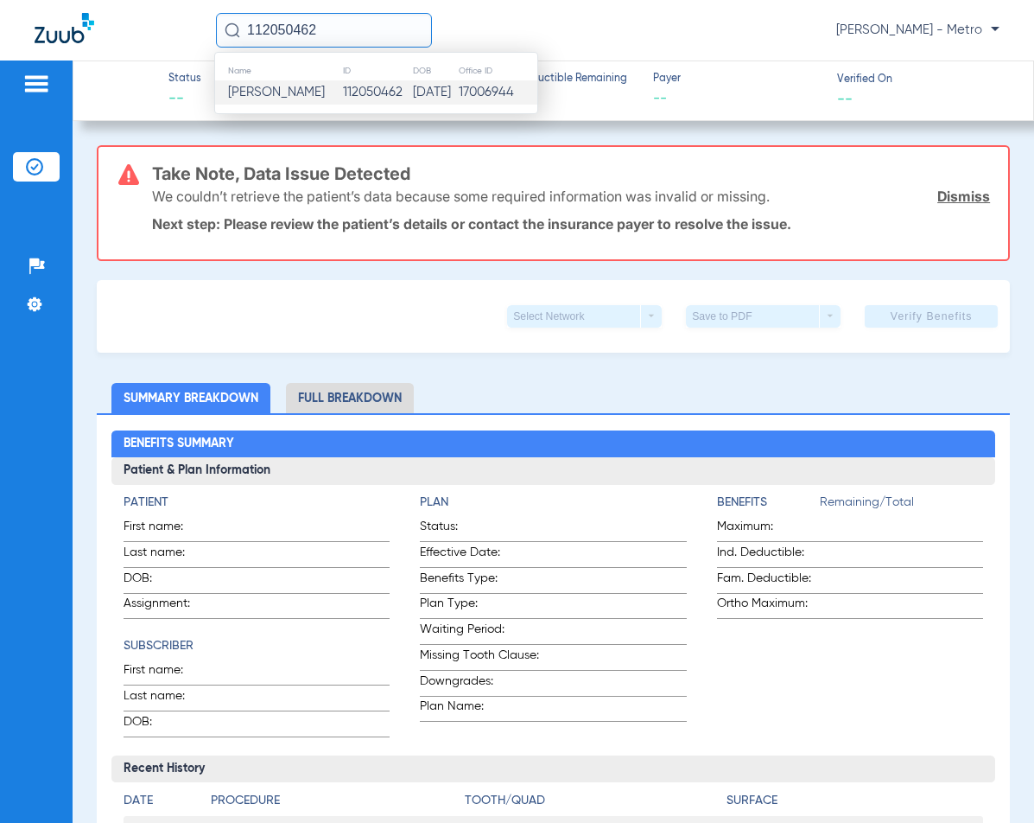
type input "112050462"
click at [325, 96] on span "[PERSON_NAME]" at bounding box center [276, 92] width 97 height 13
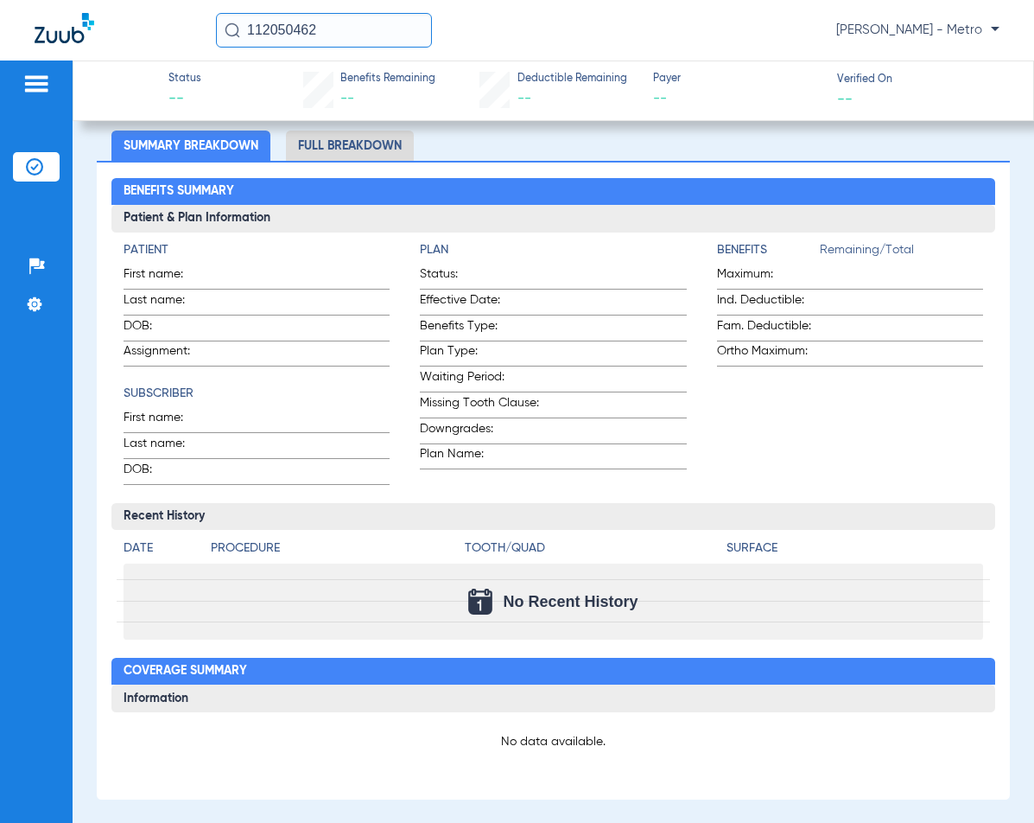
scroll to position [86, 0]
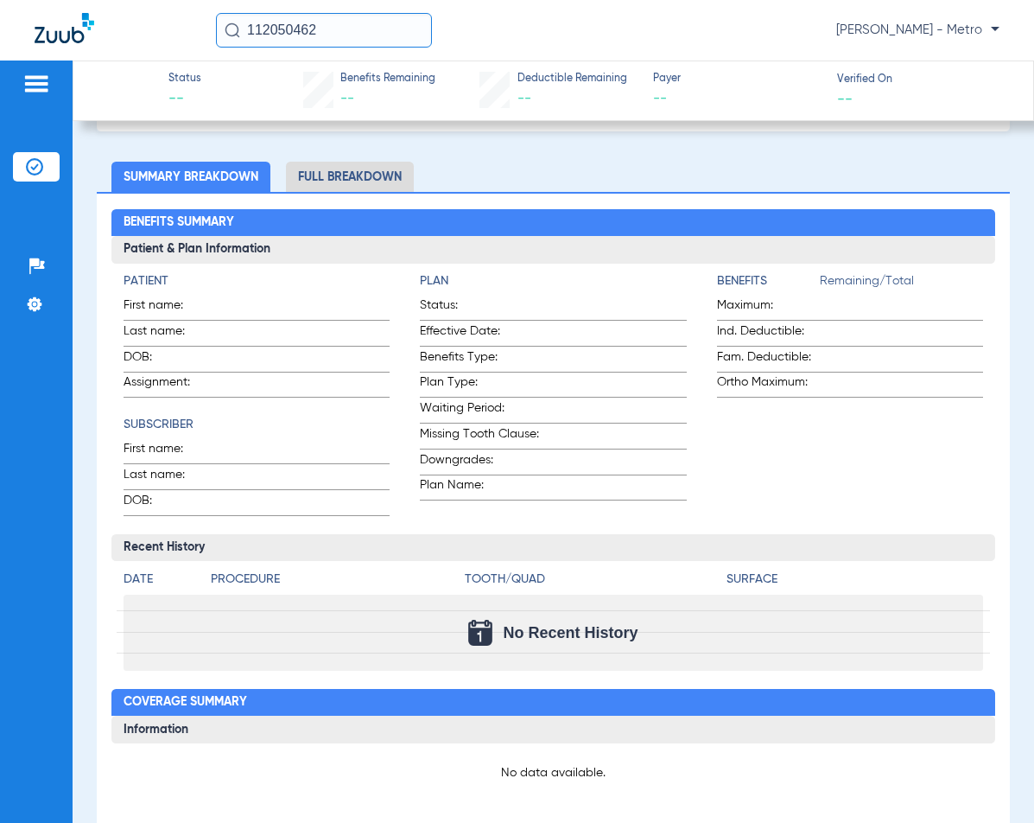
click at [355, 188] on li "Full Breakdown" at bounding box center [350, 177] width 128 height 30
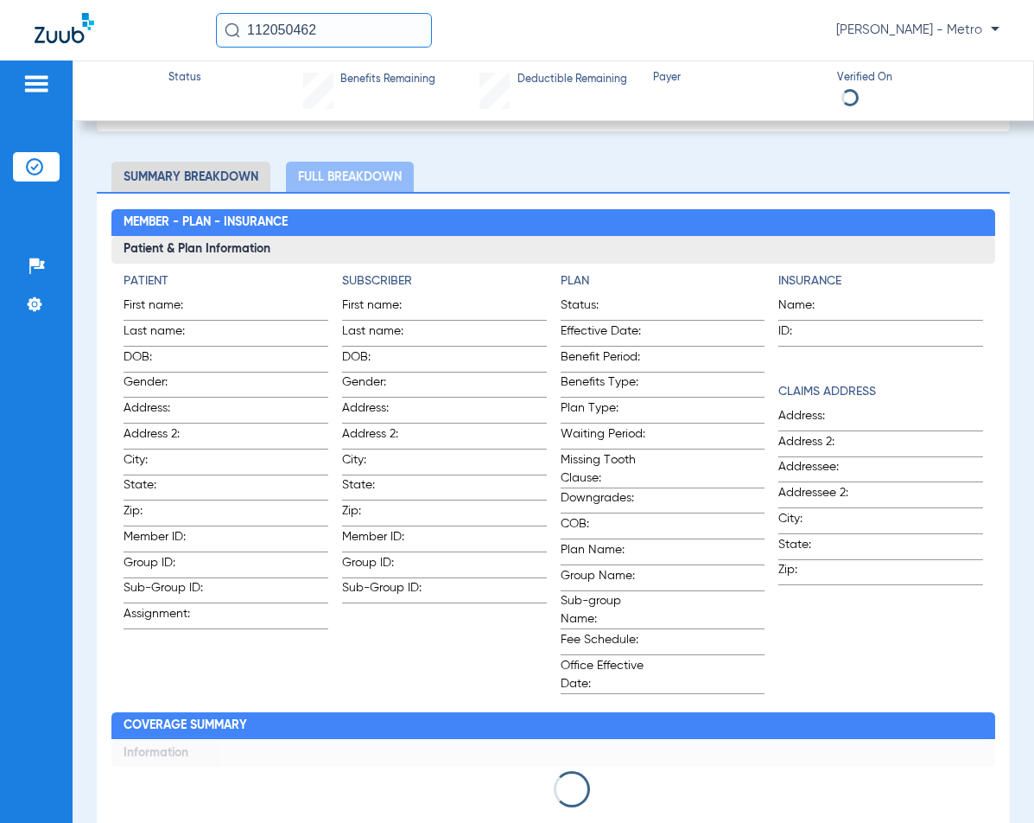
drag, startPoint x: 333, startPoint y: 40, endPoint x: 233, endPoint y: 43, distance: 99.4
click at [234, 43] on input "112050462" at bounding box center [324, 30] width 216 height 35
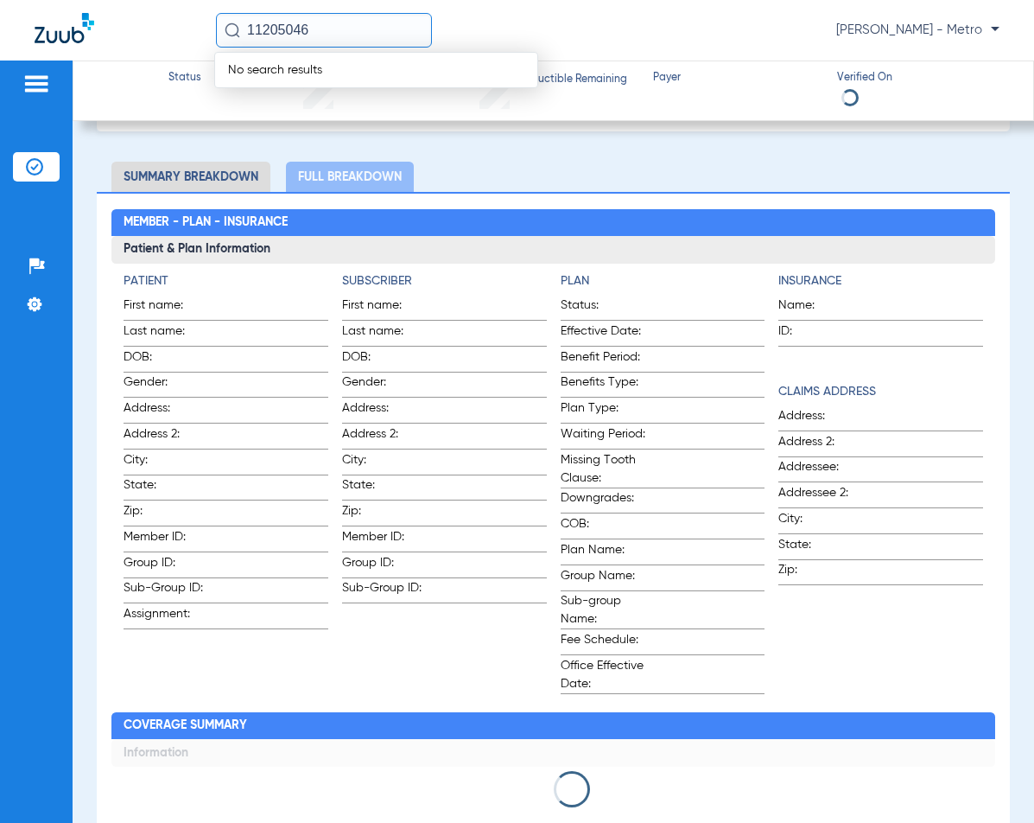
type input "112050462"
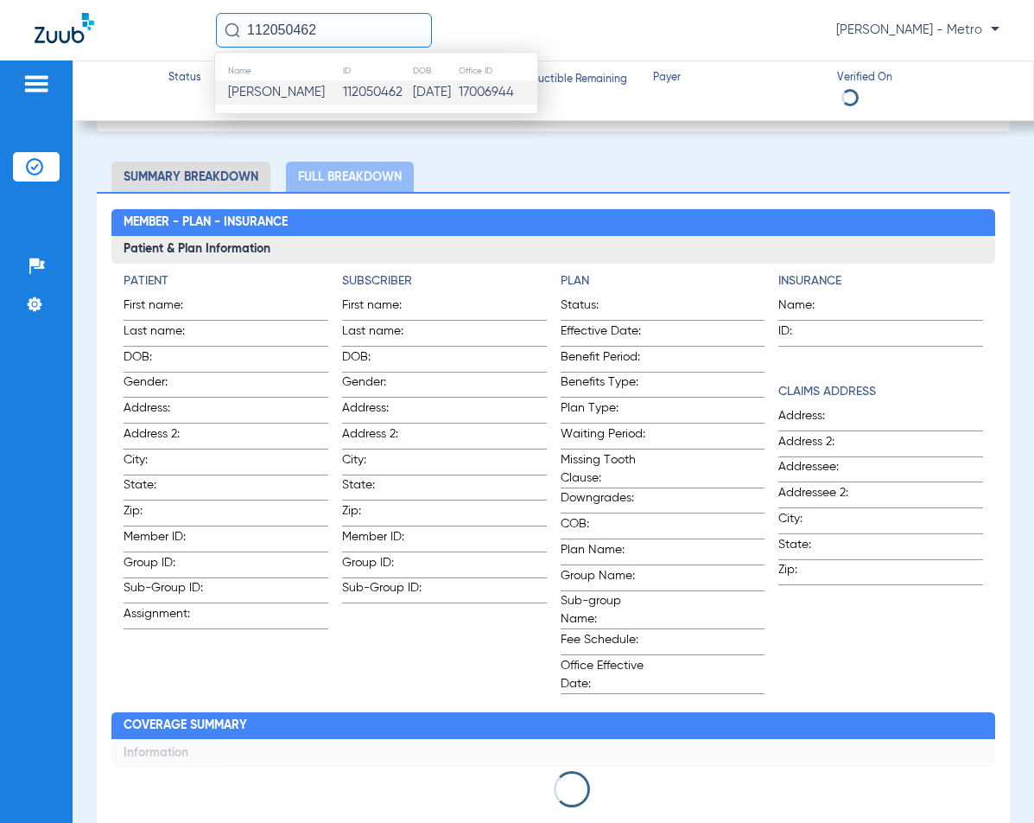
click at [270, 86] on span "Carolina Arredondo" at bounding box center [276, 92] width 97 height 13
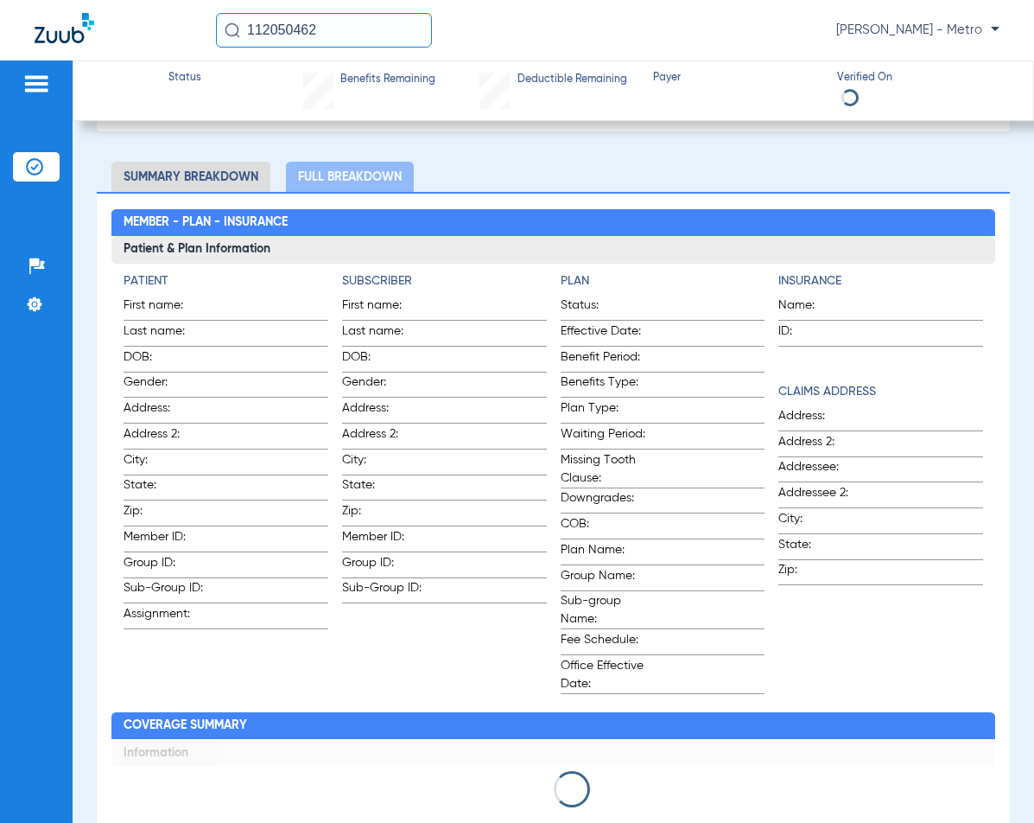
click at [22, 73] on img at bounding box center [36, 83] width 28 height 21
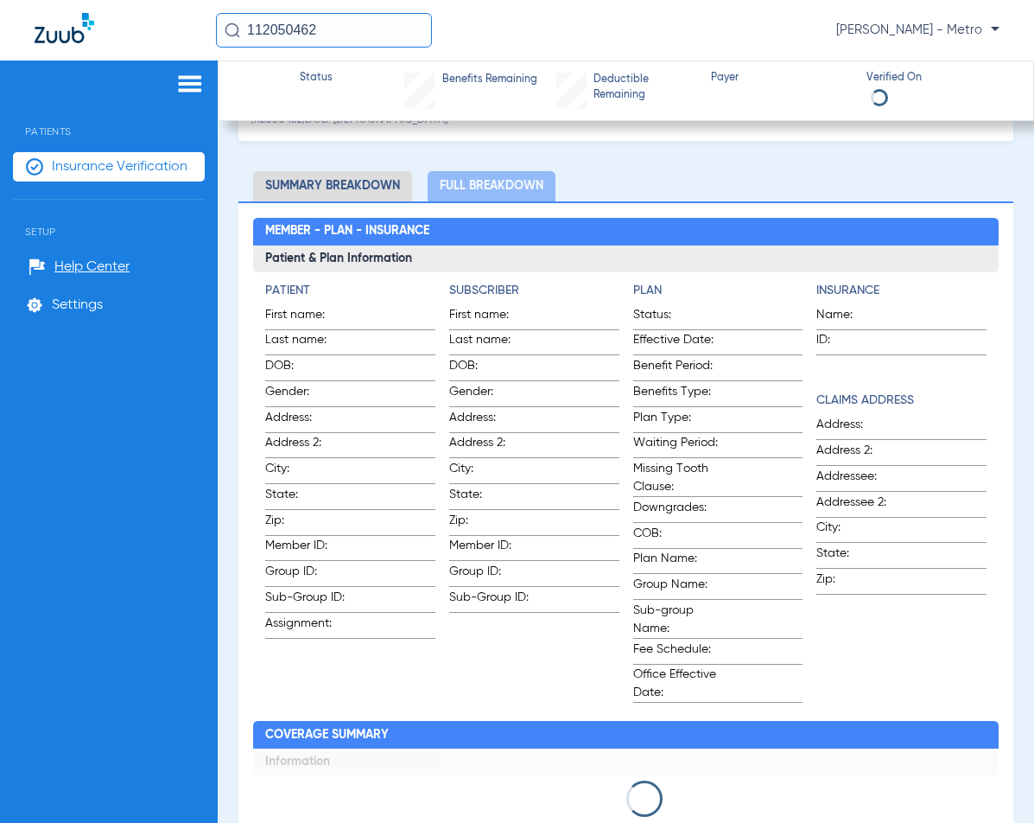
click at [72, 158] on span "Insurance Verification" at bounding box center [120, 166] width 136 height 17
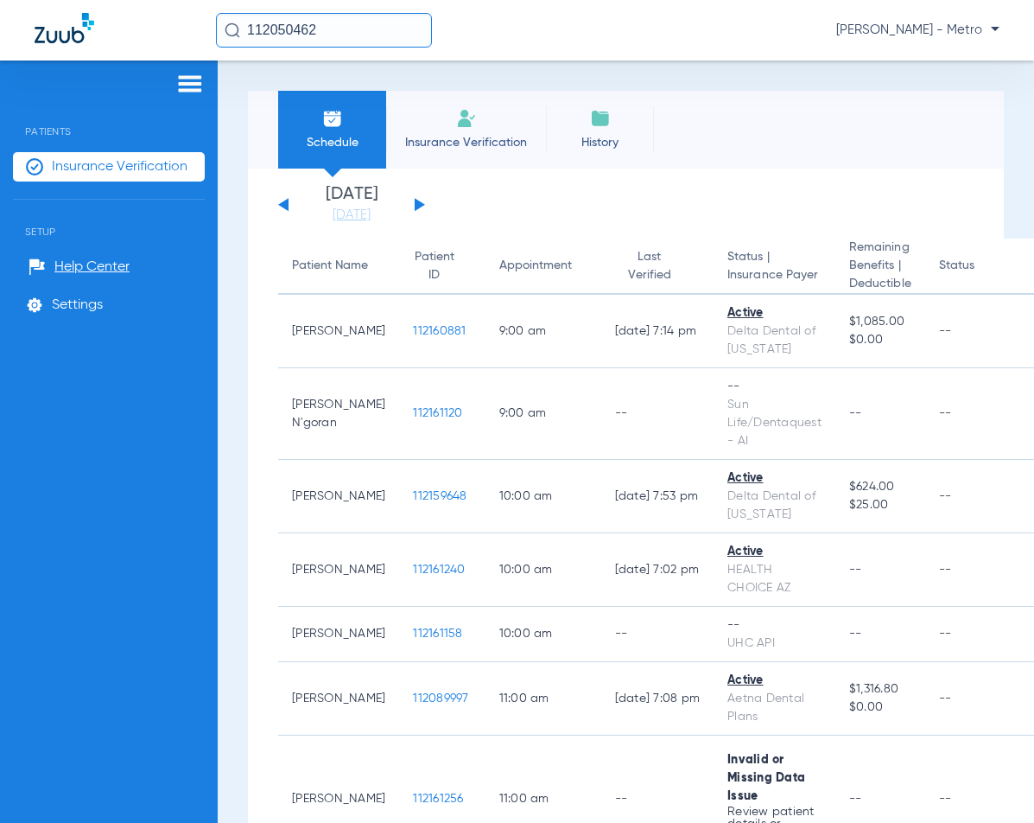
click at [485, 136] on span "Insurance Verification" at bounding box center [466, 142] width 134 height 17
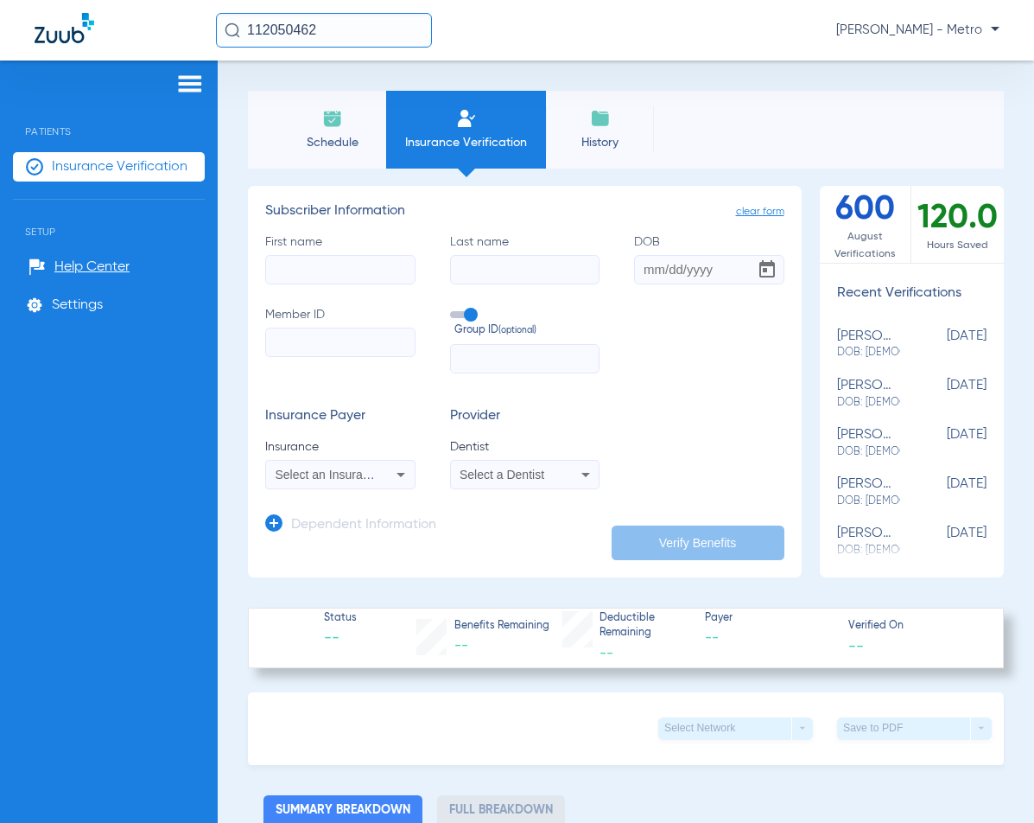
click at [345, 333] on input "Member ID" at bounding box center [340, 341] width 150 height 29
click at [397, 273] on input "First name" at bounding box center [340, 269] width 150 height 29
type input "CAROLINA"
paste input "Arredondo"
type input "Arredondo"
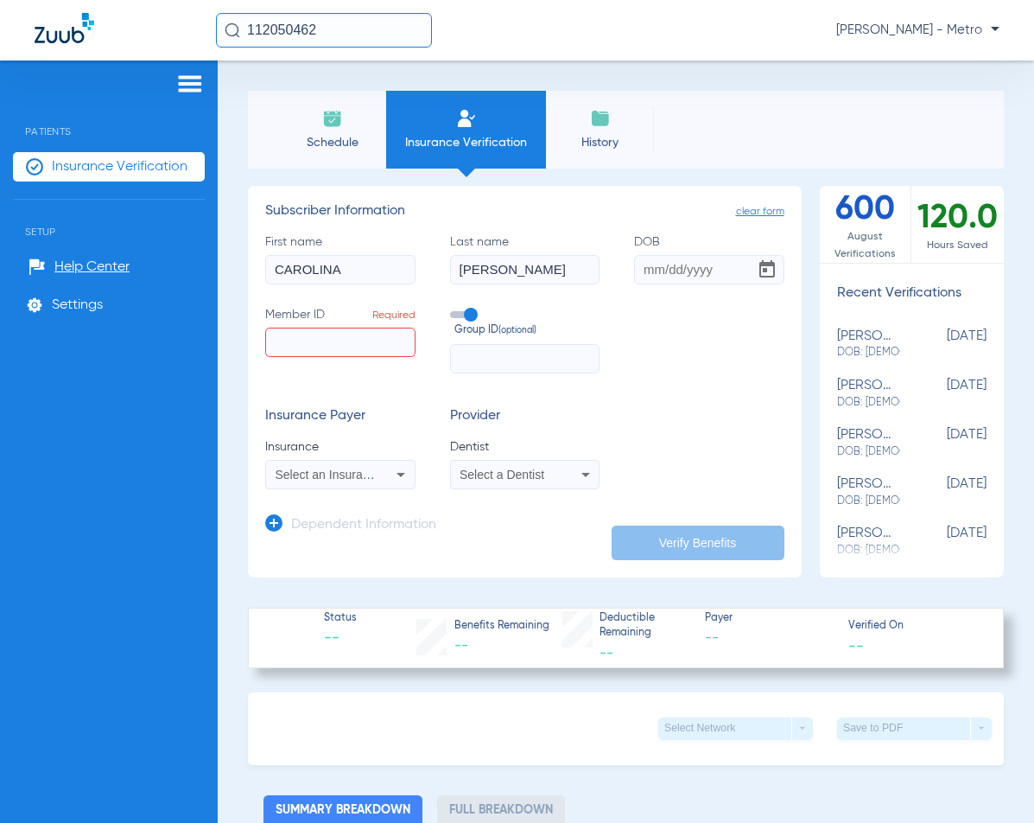
click at [330, 336] on input "Member ID Required" at bounding box center [340, 341] width 150 height 29
click at [334, 340] on input "Member ID Required" at bounding box center [340, 341] width 150 height 29
paste input "W292668929"
type input "W292668929"
click at [353, 468] on span "Select an Insurance" at bounding box center [329, 474] width 107 height 14
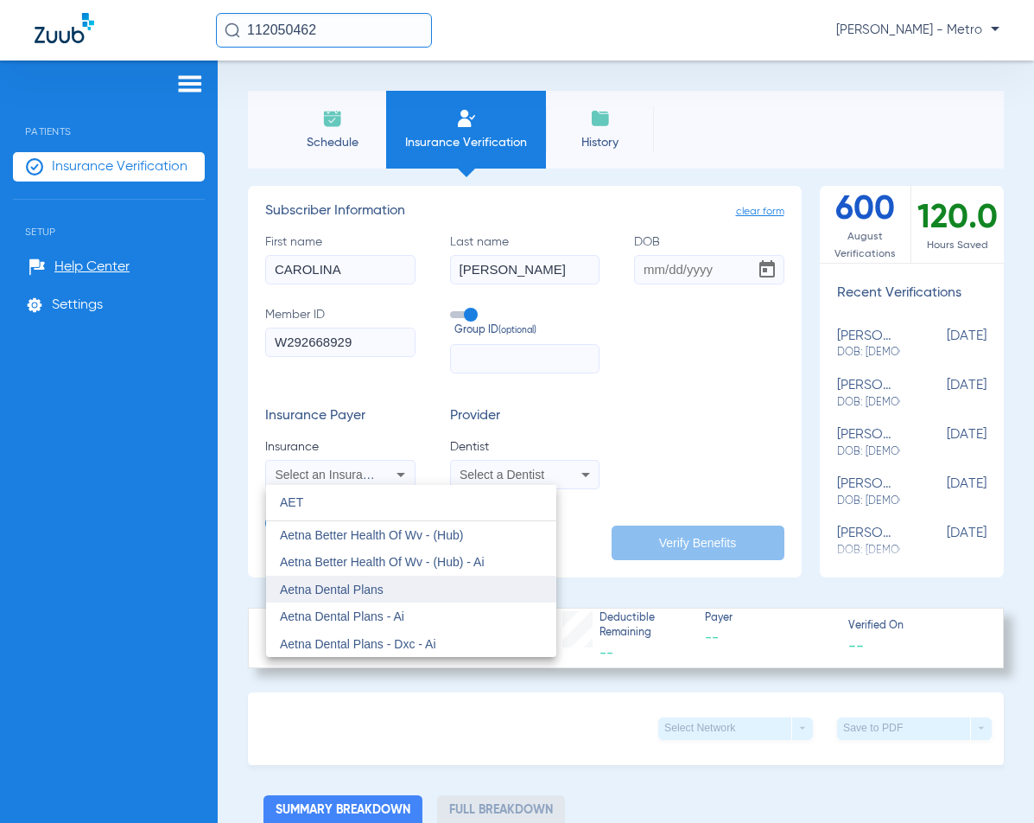
type input "AET"
click at [346, 586] on span "Aetna Dental Plans" at bounding box center [332, 589] width 104 height 14
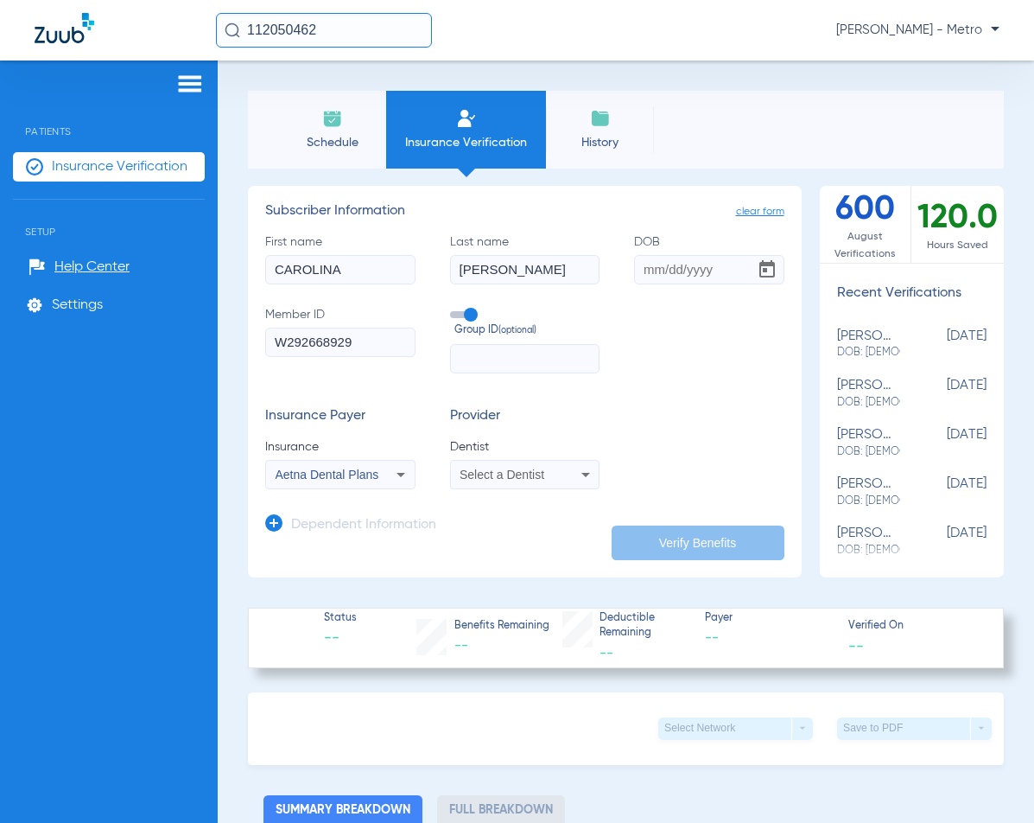
click at [501, 486] on mat-select "Select a Dentist" at bounding box center [525, 474] width 150 height 29
click at [525, 475] on span "Select a Dentist" at bounding box center [502, 474] width 85 height 14
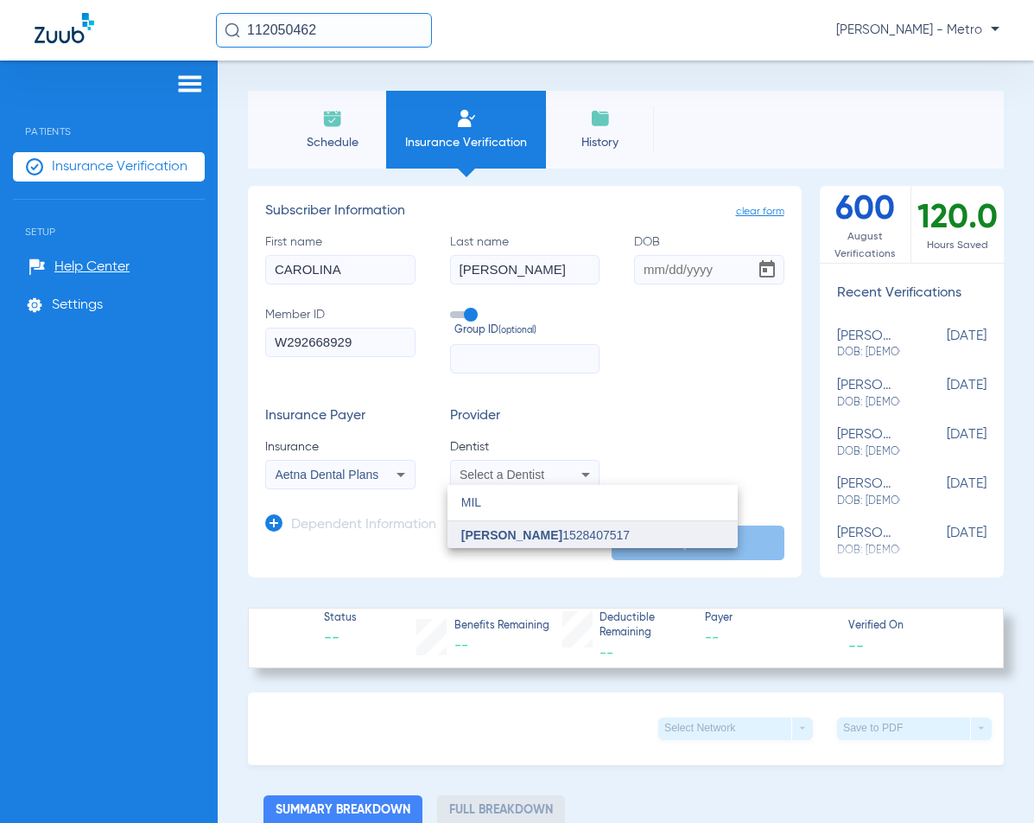
type input "MIL"
click at [541, 532] on span "Jason Miller 1528407517" at bounding box center [545, 535] width 168 height 12
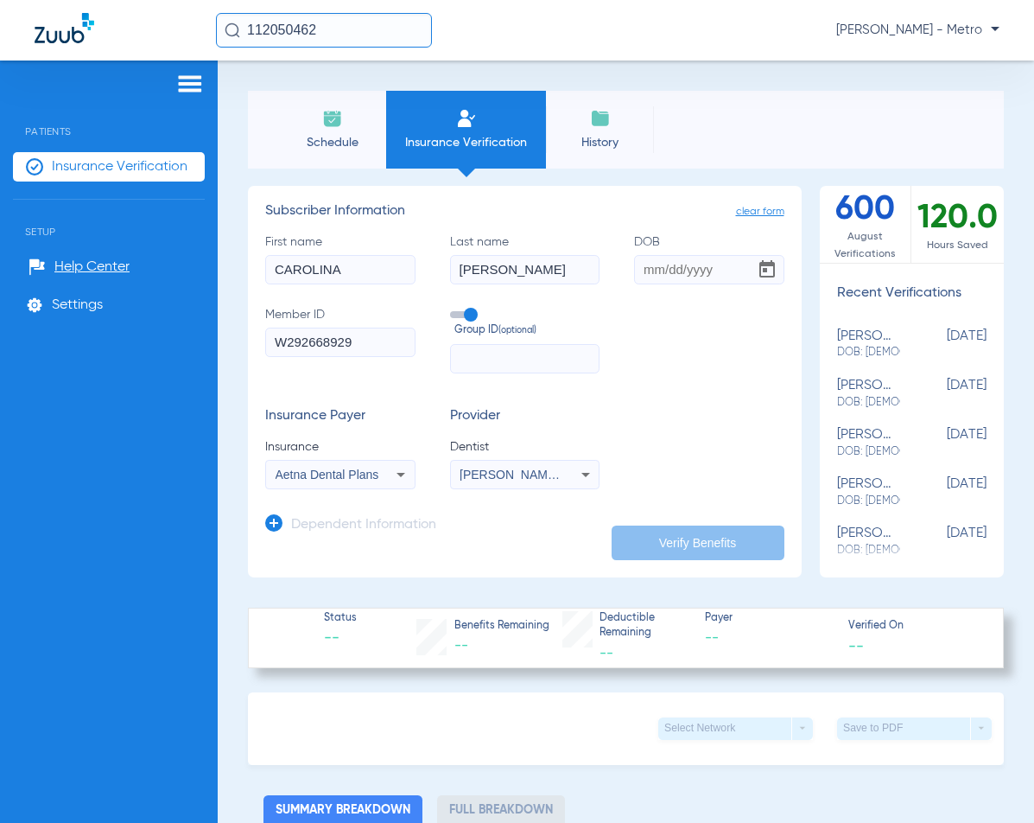
click at [658, 419] on div "Insurance Payer Insurance Aetna Dental Plans Provider Dentist Jason Miller 1528…" at bounding box center [524, 448] width 519 height 81
click at [643, 275] on input "DOB" at bounding box center [709, 269] width 150 height 29
type input "08/06/1981"
click at [698, 544] on button "Verify Benefits" at bounding box center [698, 542] width 173 height 35
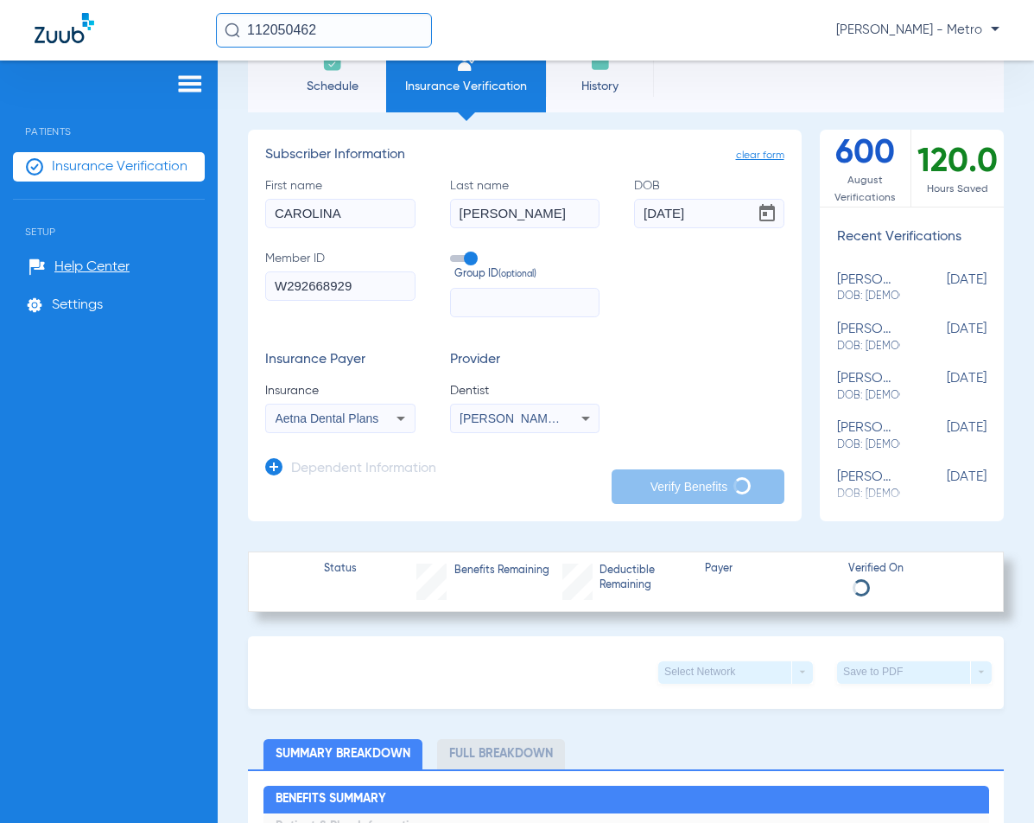
scroll to position [86, 0]
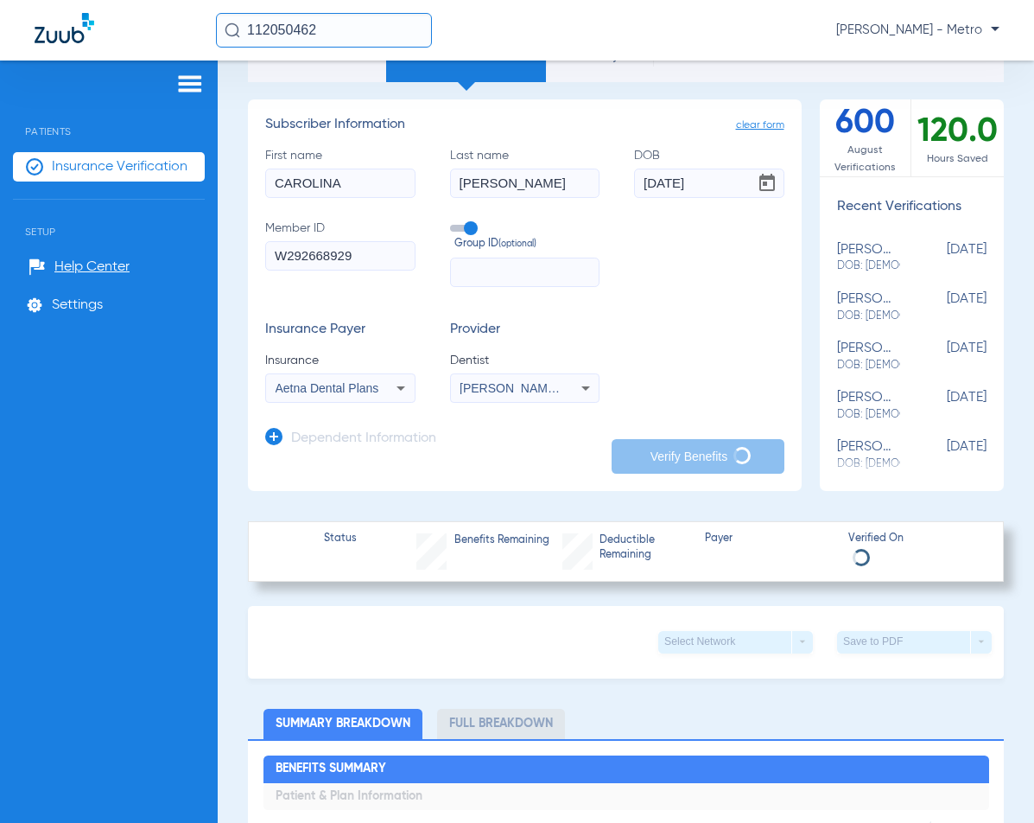
drag, startPoint x: 317, startPoint y: 29, endPoint x: 218, endPoint y: 34, distance: 99.5
click at [218, 34] on input "112050462" at bounding box center [324, 30] width 216 height 35
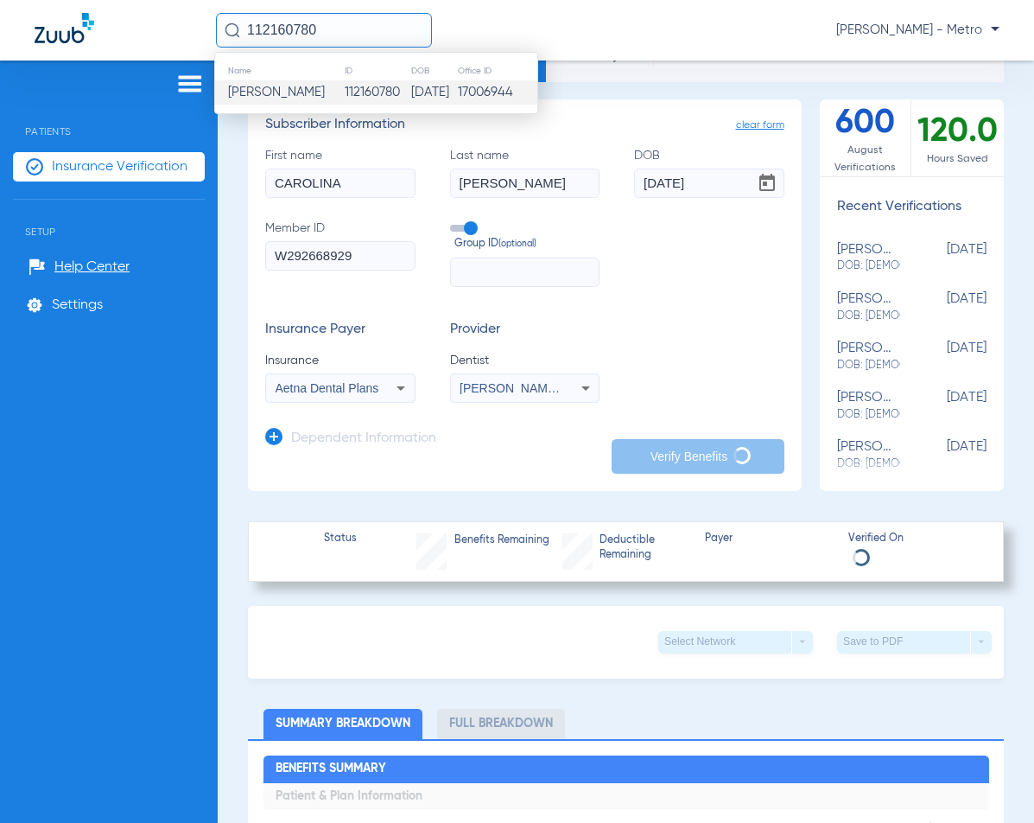
click at [356, 87] on td "112160780" at bounding box center [377, 92] width 67 height 24
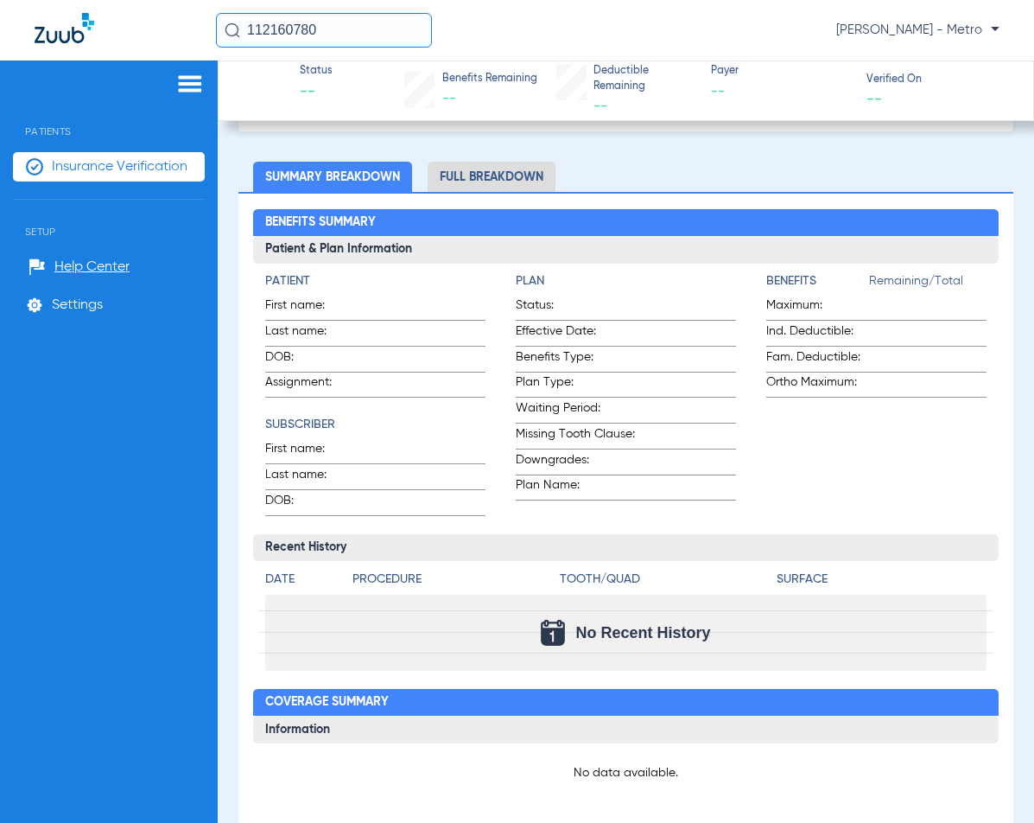
click at [510, 183] on li "Full Breakdown" at bounding box center [492, 177] width 128 height 30
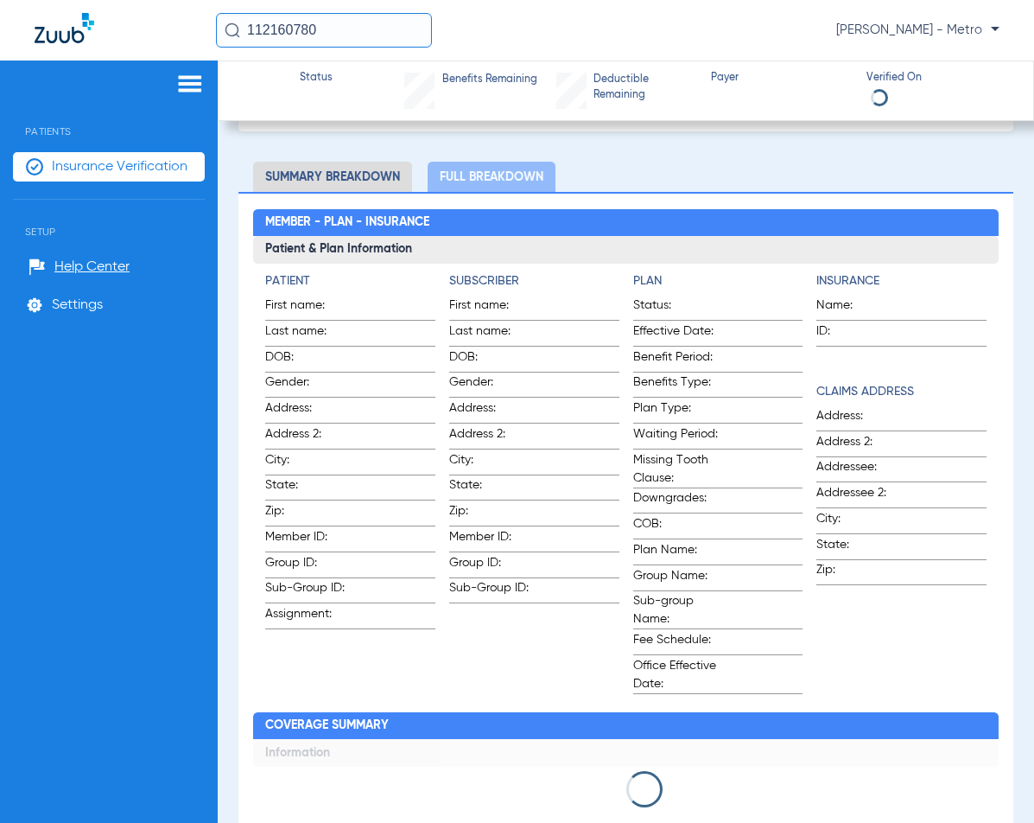
drag, startPoint x: 359, startPoint y: 41, endPoint x: 203, endPoint y: 48, distance: 155.7
click at [203, 48] on div "112160780 Maria Garibaldi - Metro" at bounding box center [517, 30] width 1034 height 60
type input "112160780"
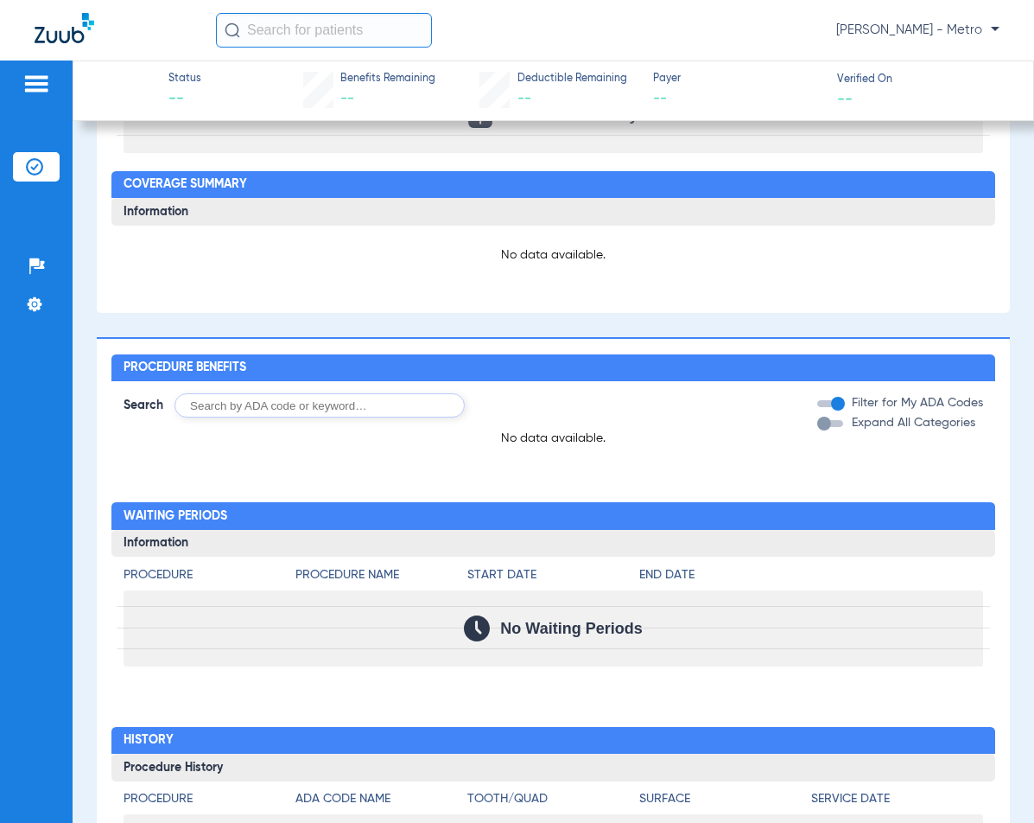
scroll to position [605, 0]
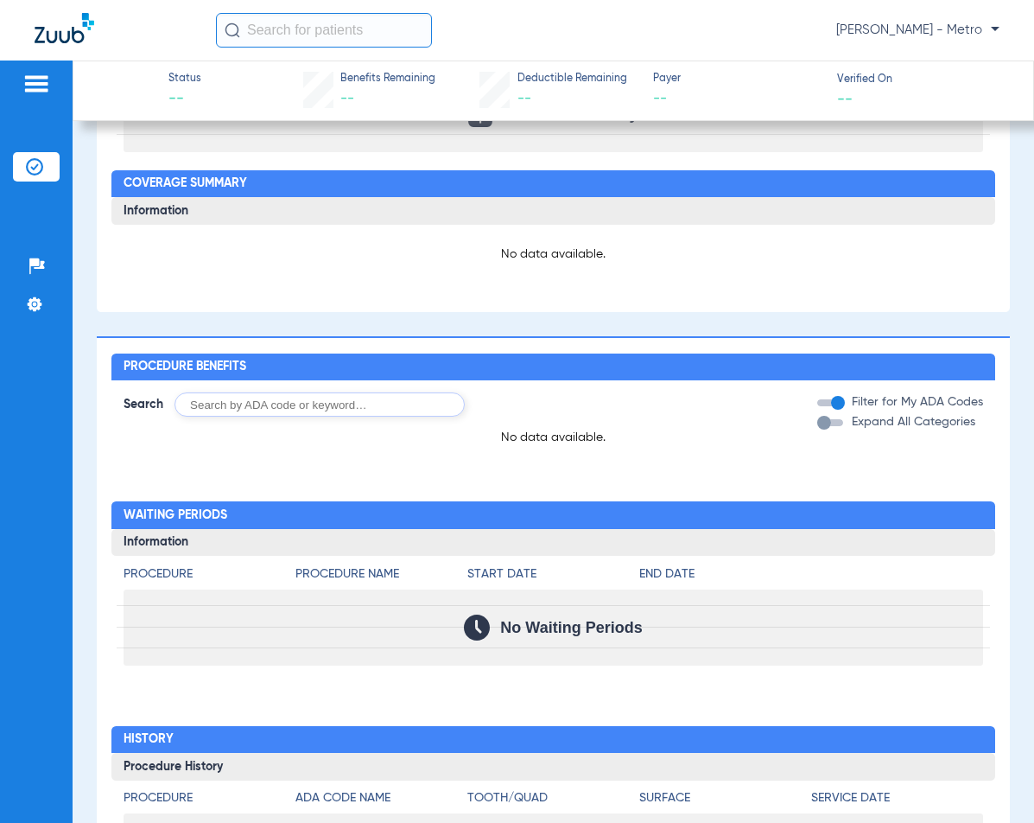
click at [366, 29] on input "text" at bounding box center [324, 30] width 216 height 35
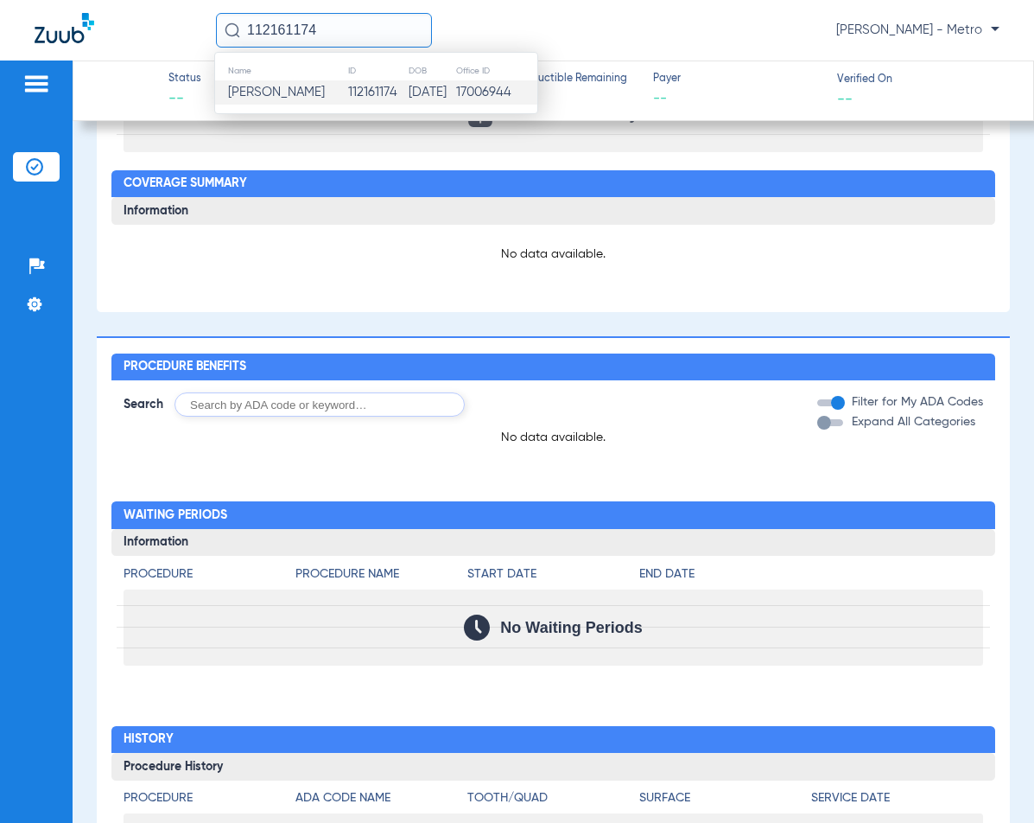
type input "112161174"
click at [358, 92] on td "112161174" at bounding box center [377, 92] width 60 height 24
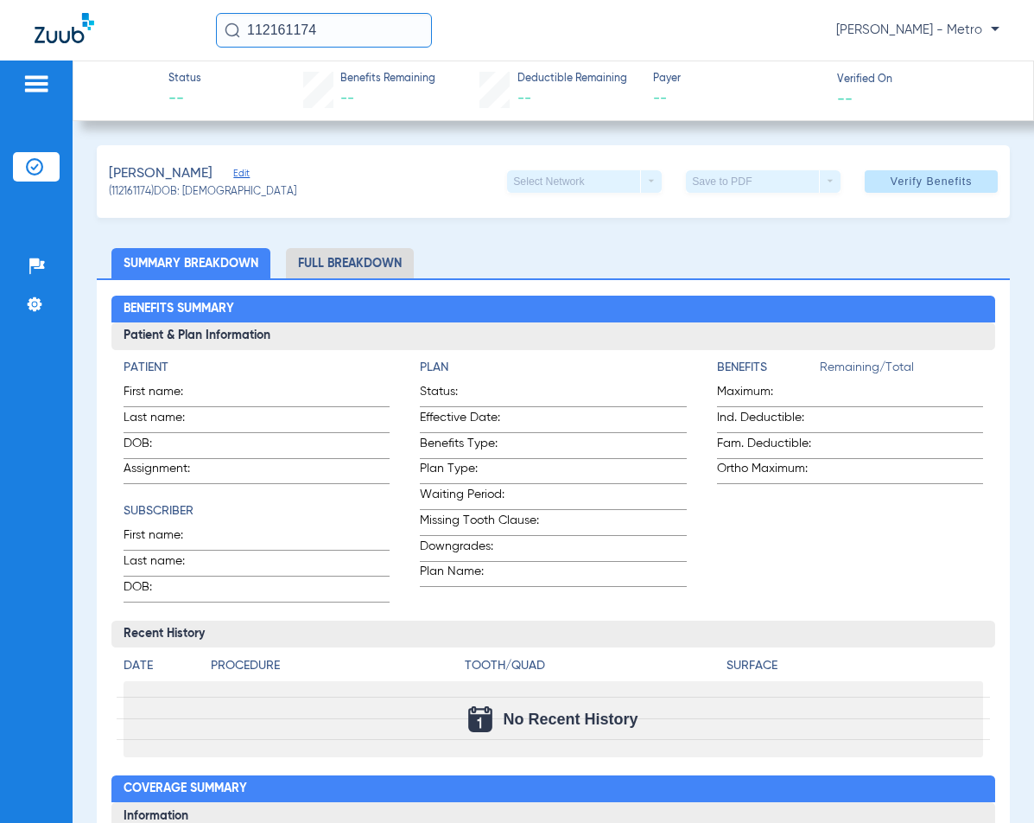
drag, startPoint x: 368, startPoint y: 29, endPoint x: 236, endPoint y: 30, distance: 132.2
click at [236, 30] on div "112161174" at bounding box center [324, 30] width 216 height 35
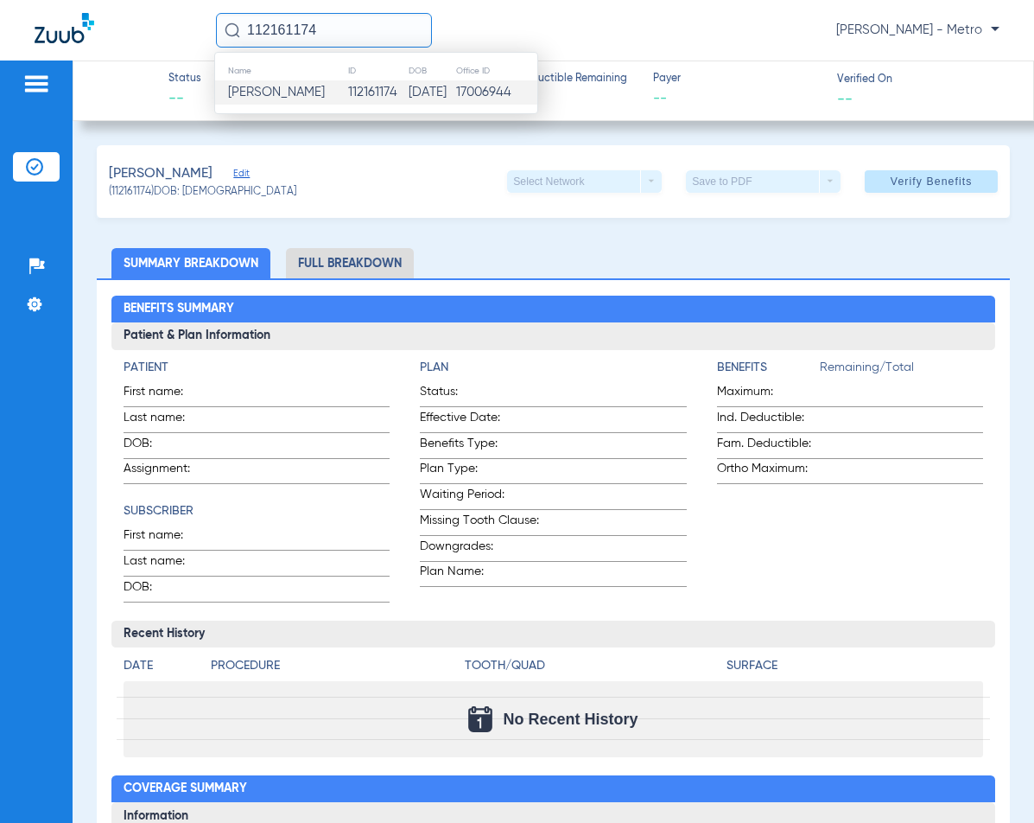
click at [24, 79] on img at bounding box center [36, 83] width 28 height 21
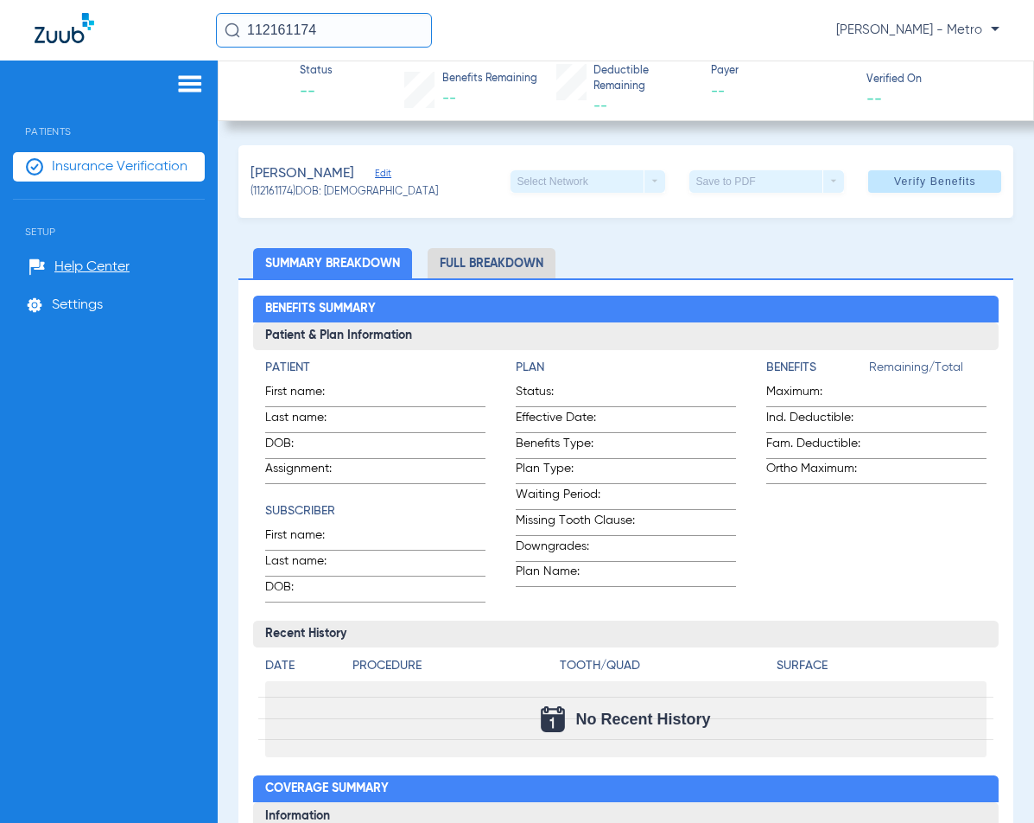
click at [151, 162] on span "Insurance Verification" at bounding box center [120, 166] width 136 height 17
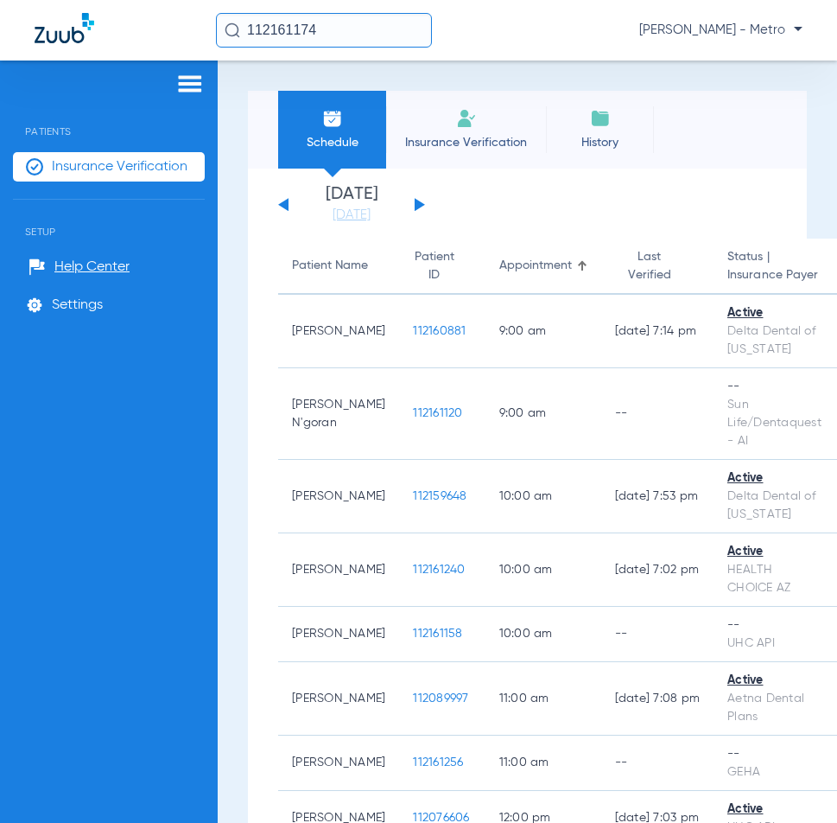
click at [490, 128] on li "Insurance Verification" at bounding box center [466, 130] width 160 height 78
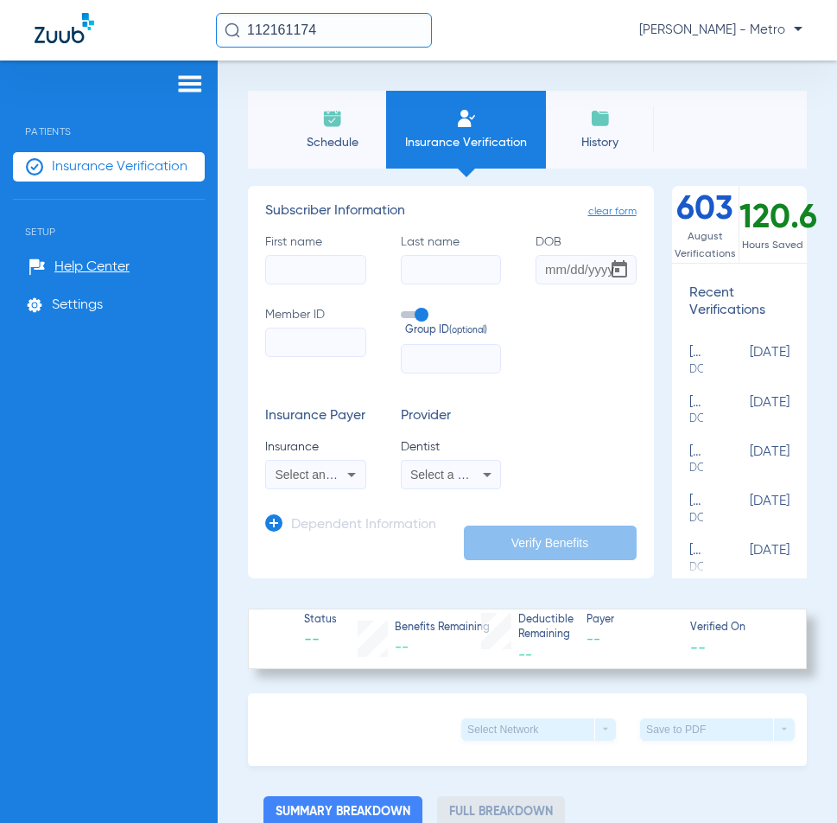
click at [293, 271] on input "First name" at bounding box center [315, 269] width 101 height 29
type input "zena"
type input "[PERSON_NAME]"
type input "[DATE]"
click at [282, 351] on input "Member ID" at bounding box center [315, 341] width 101 height 29
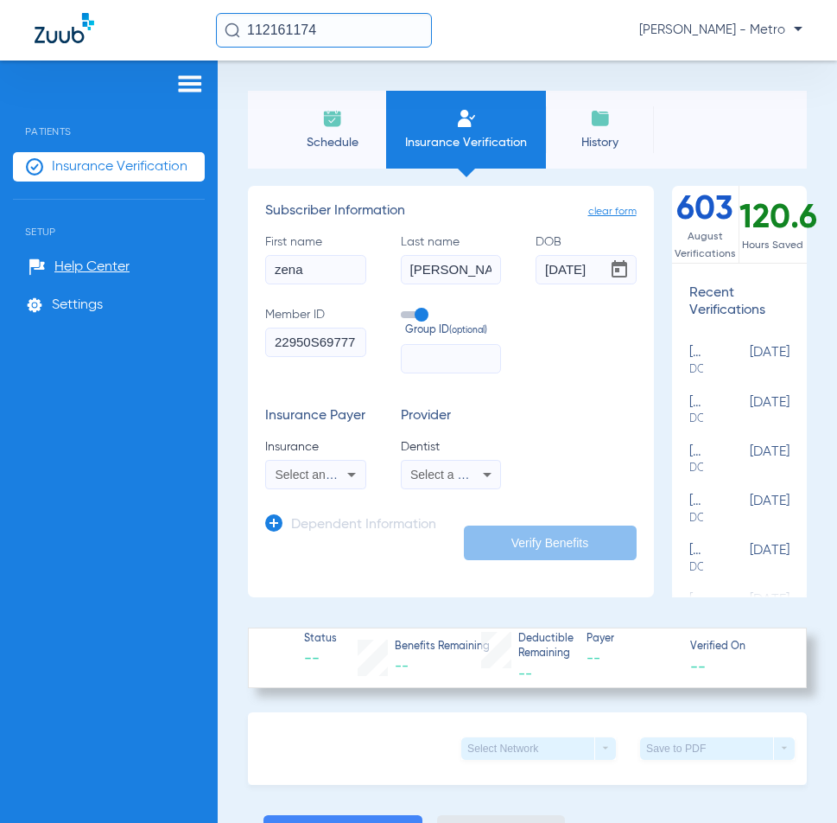
scroll to position [0, 2]
type input "22950S69777"
click at [292, 481] on span "Select an Insurance" at bounding box center [329, 474] width 107 height 14
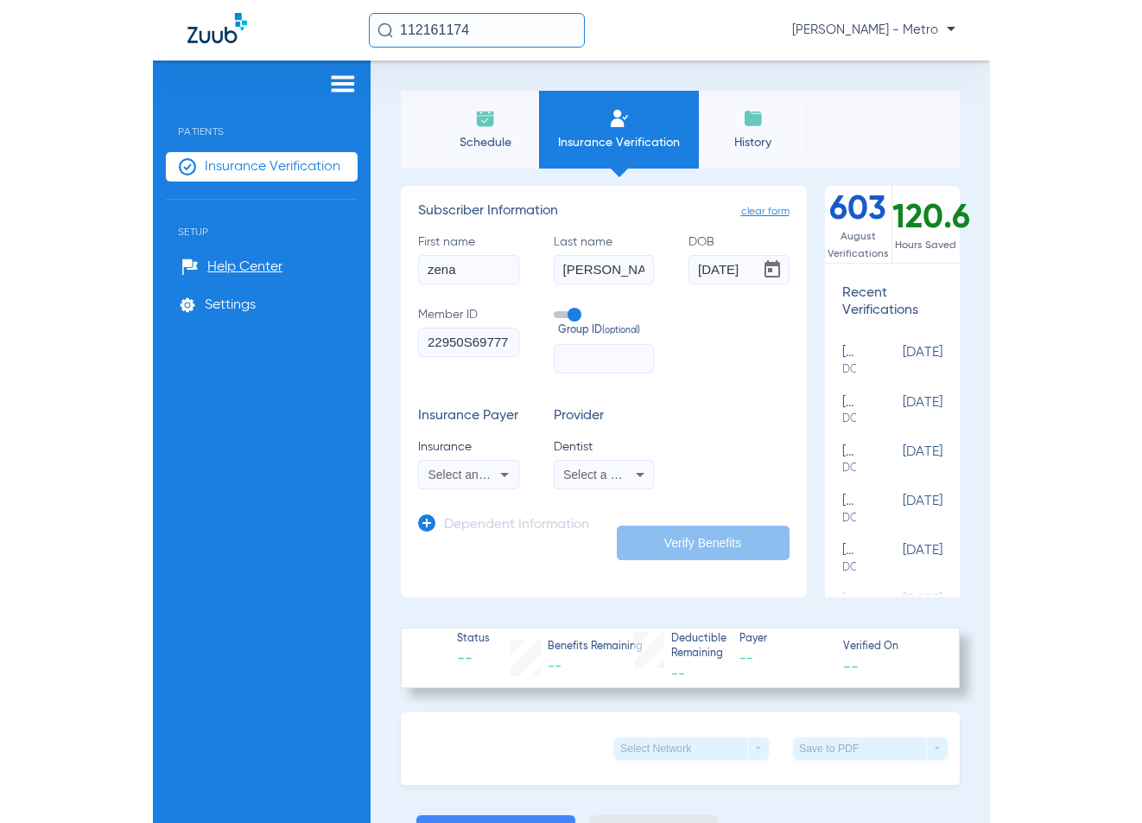
scroll to position [0, 0]
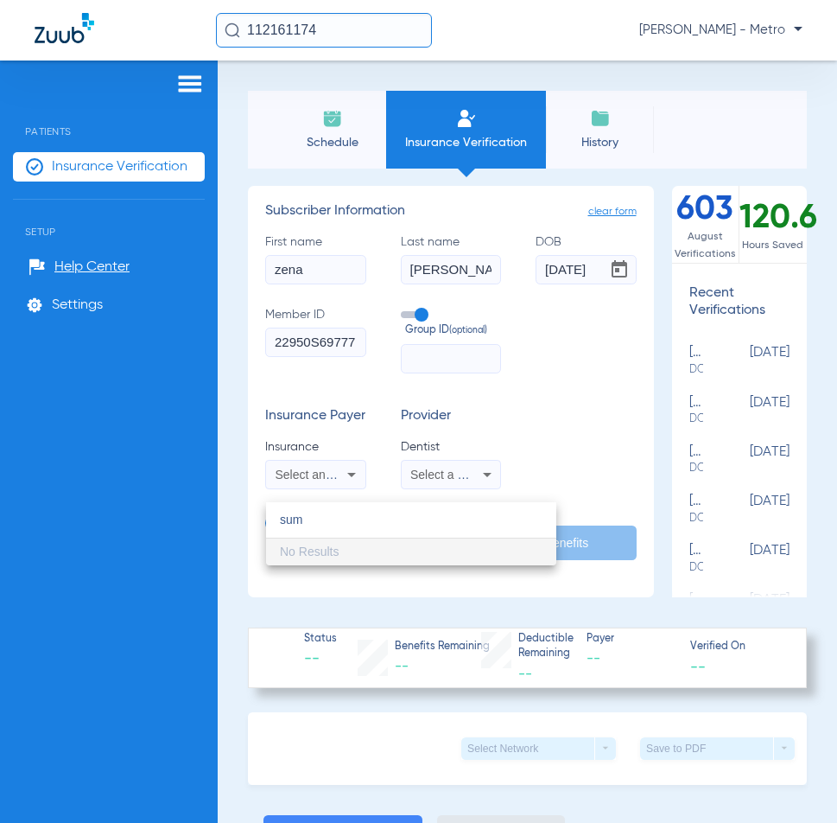
type input "sum"
